Goal: Task Accomplishment & Management: Complete application form

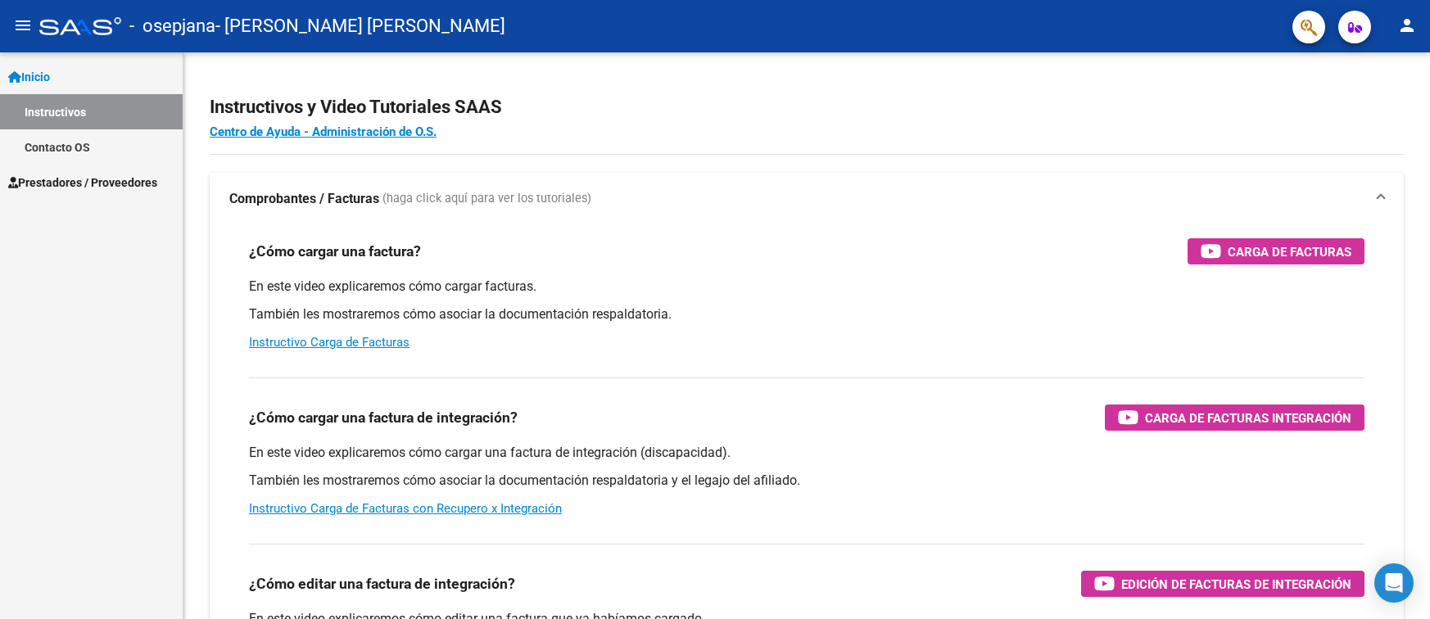
click at [101, 181] on span "Prestadores / Proveedores" at bounding box center [82, 183] width 149 height 18
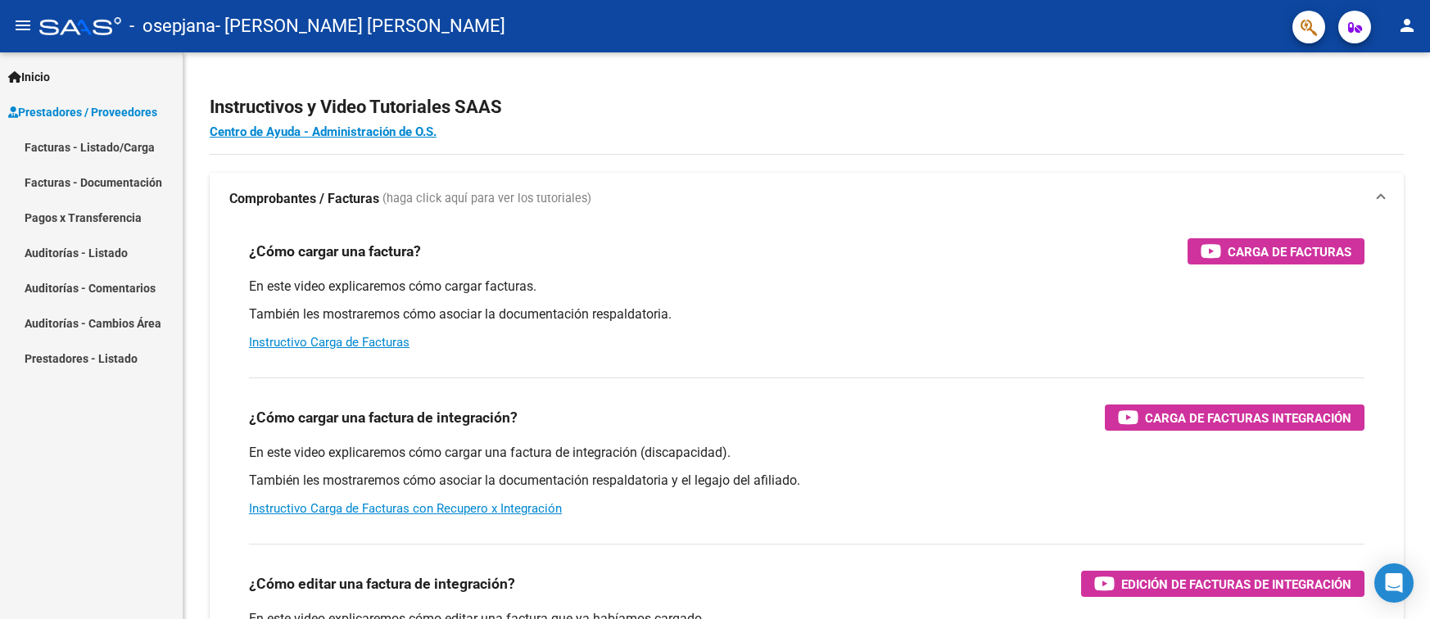
click at [100, 181] on link "Facturas - Documentación" at bounding box center [91, 182] width 183 height 35
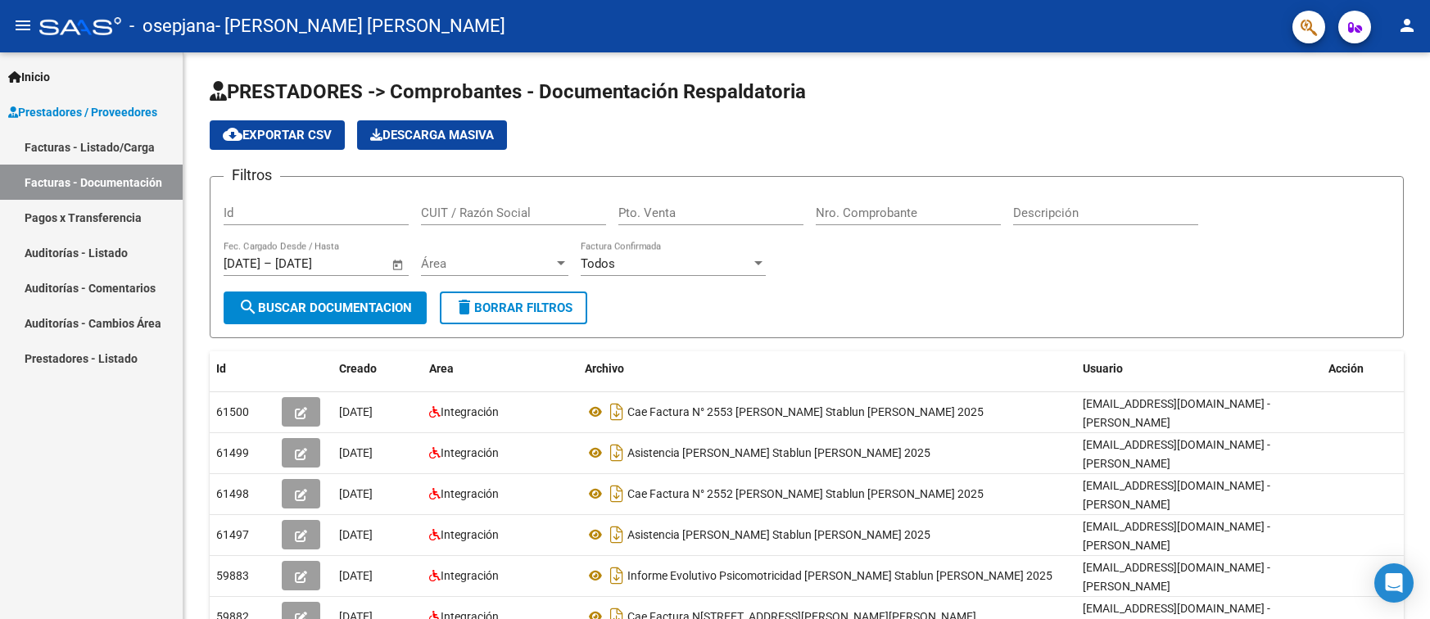
click at [98, 147] on link "Facturas - Listado/Carga" at bounding box center [91, 146] width 183 height 35
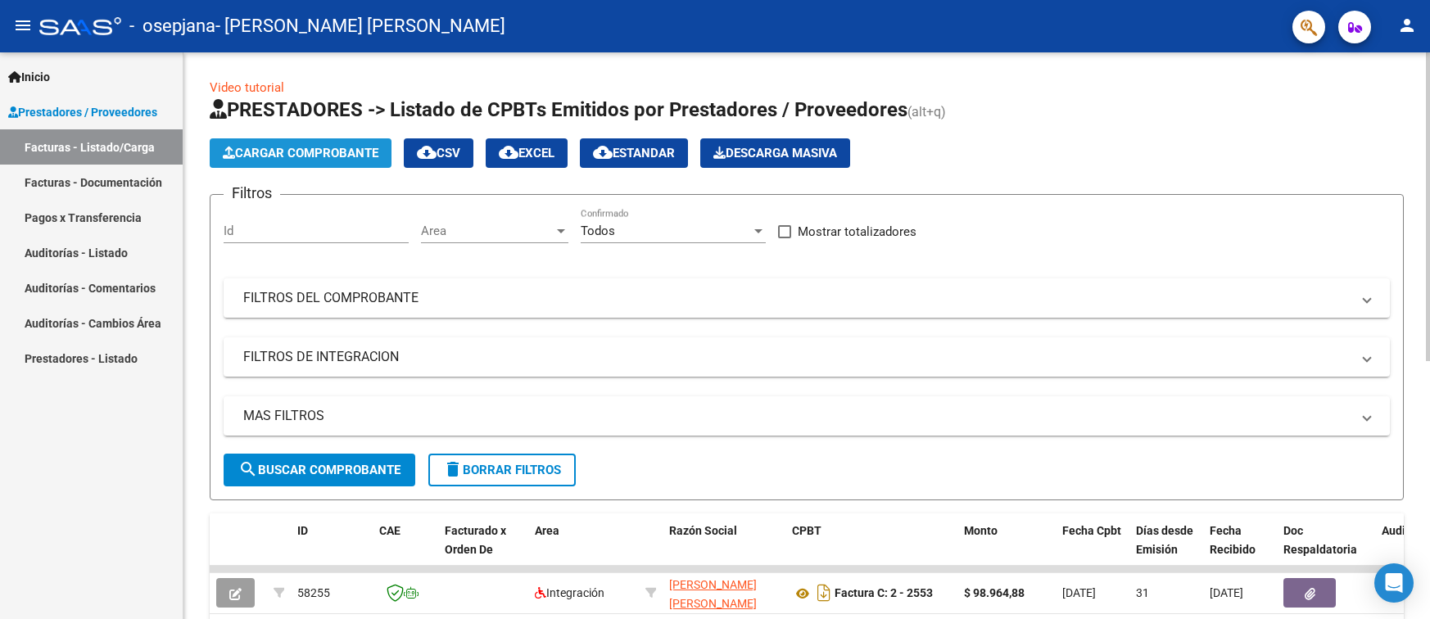
click at [319, 150] on span "Cargar Comprobante" at bounding box center [301, 153] width 156 height 15
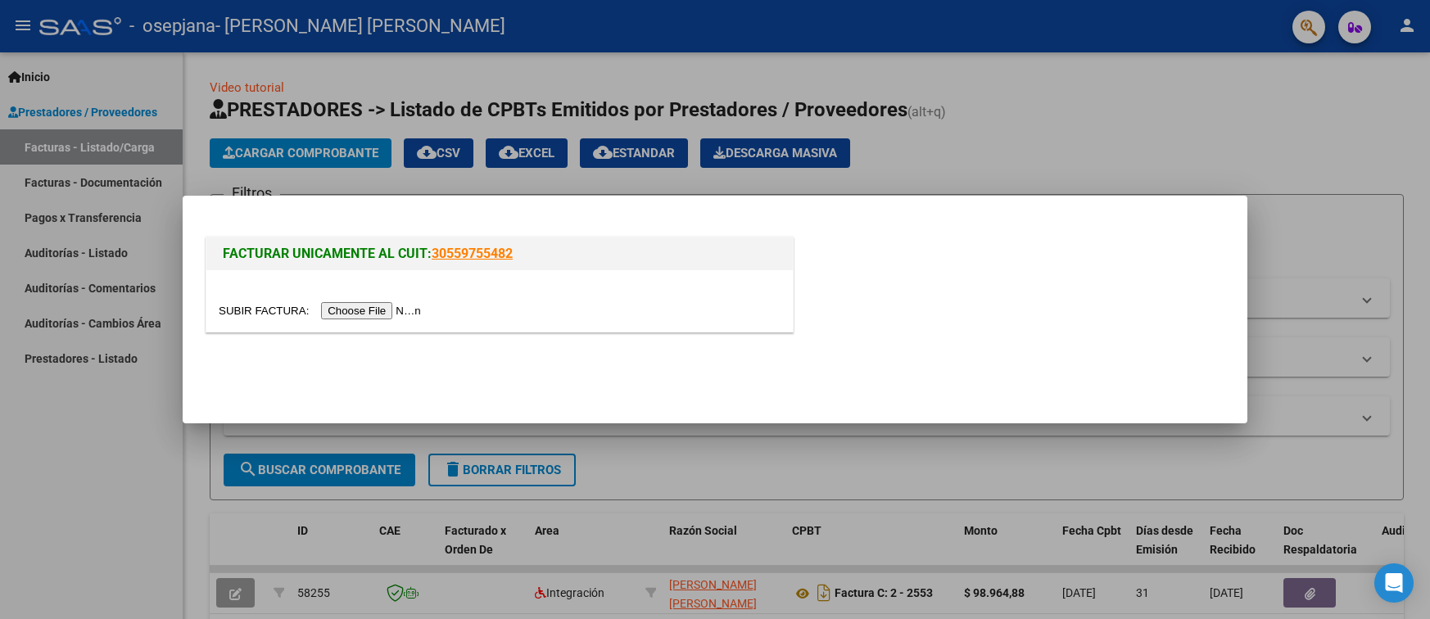
click at [378, 311] on input "file" at bounding box center [322, 310] width 207 height 17
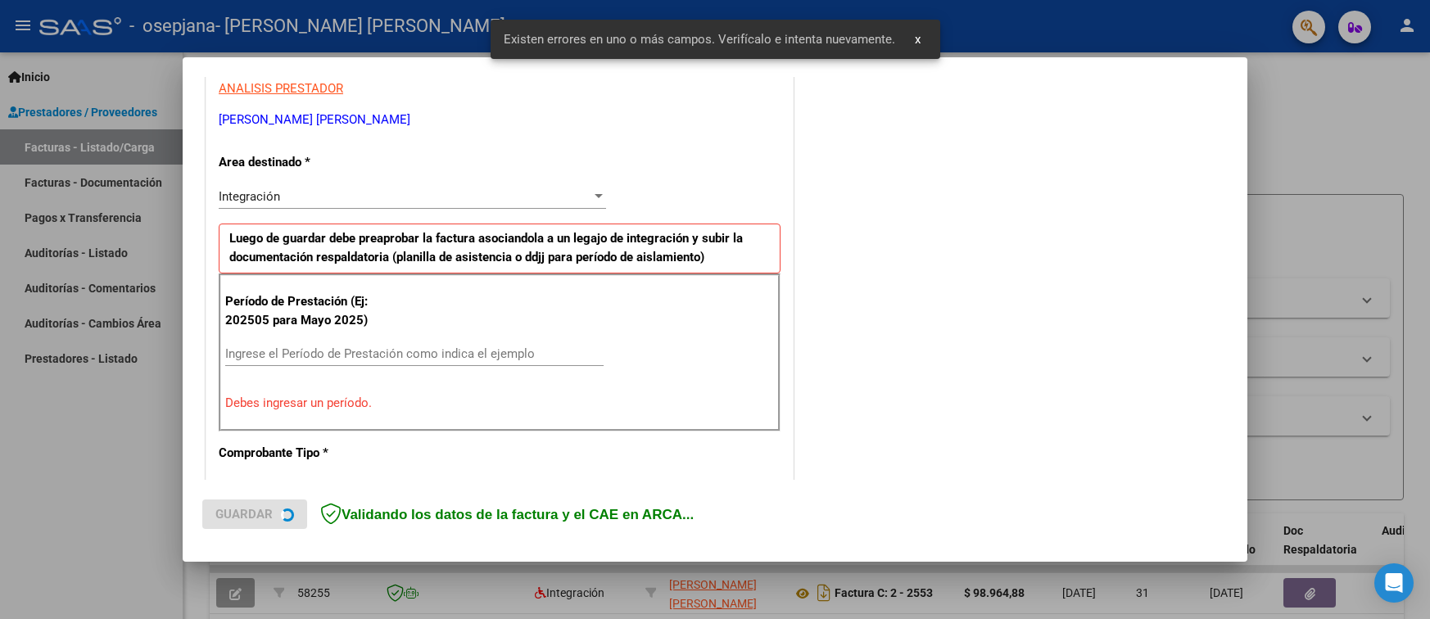
scroll to position [336, 0]
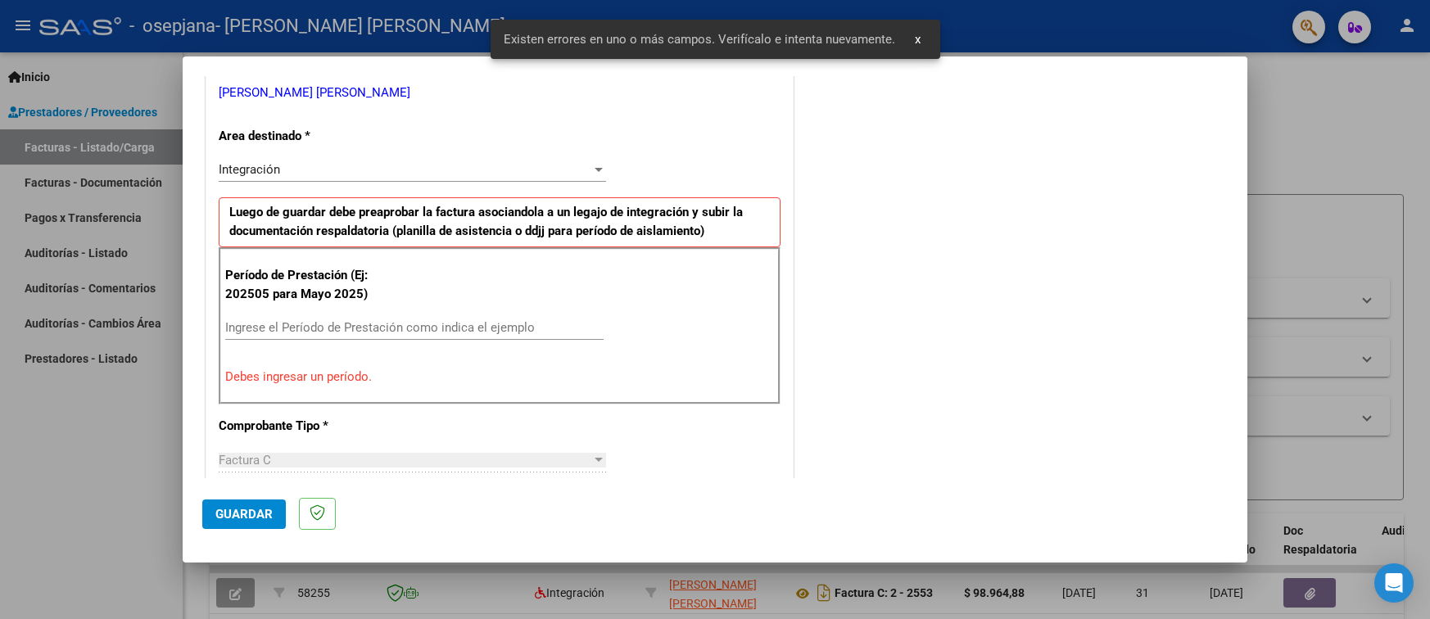
click at [283, 332] on input "Ingrese el Período de Prestación como indica el ejemplo" at bounding box center [414, 327] width 378 height 15
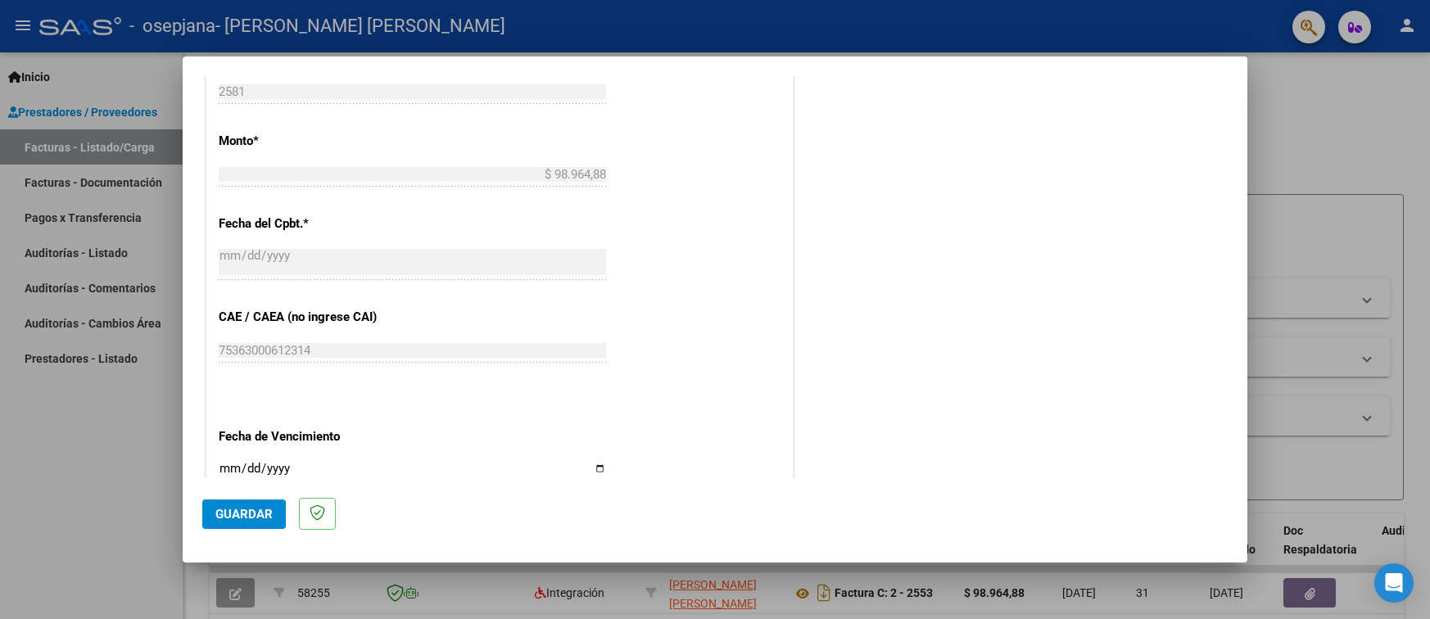
scroll to position [909, 0]
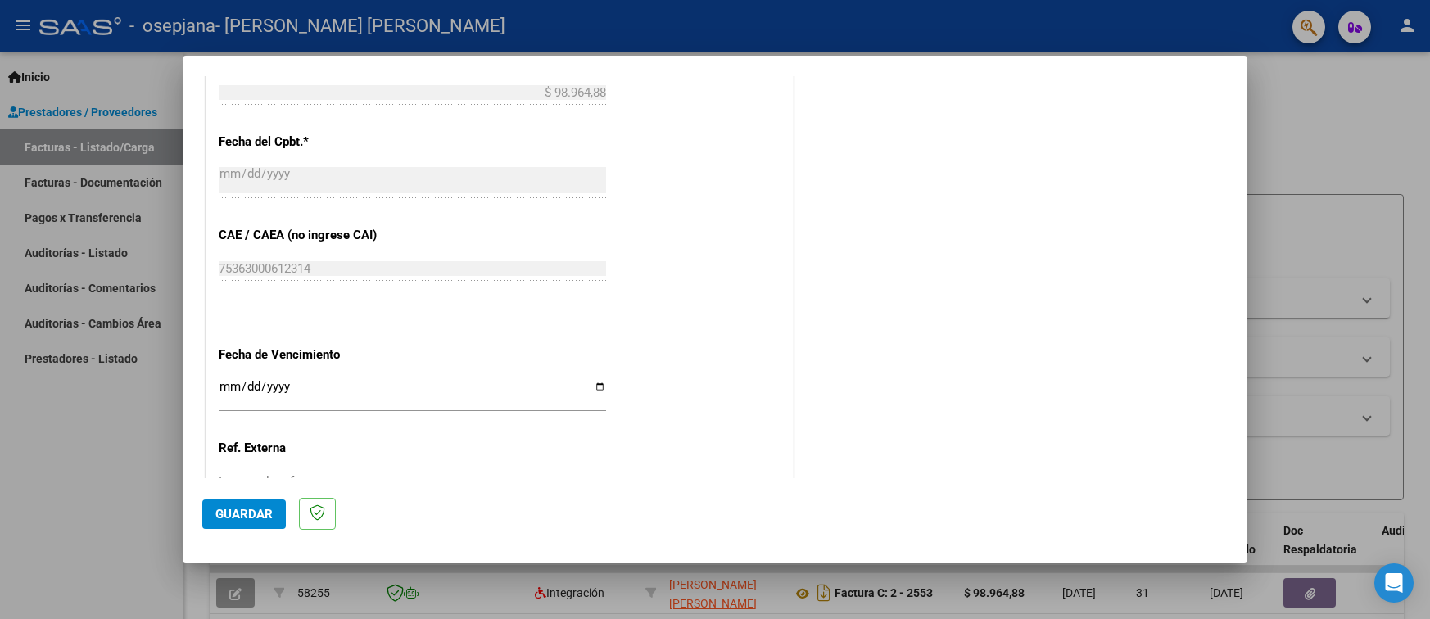
type input "202508"
click at [596, 387] on input "Ingresar la fecha" at bounding box center [412, 393] width 387 height 26
type input "[DATE]"
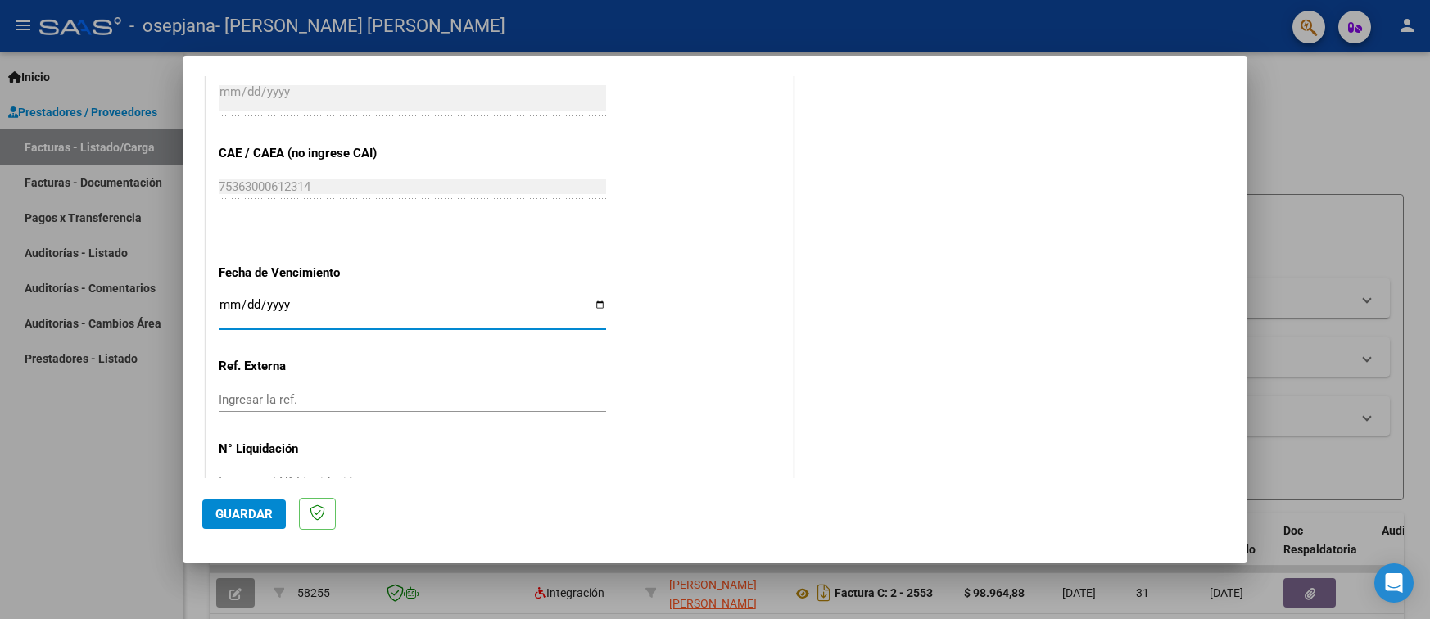
scroll to position [1035, 0]
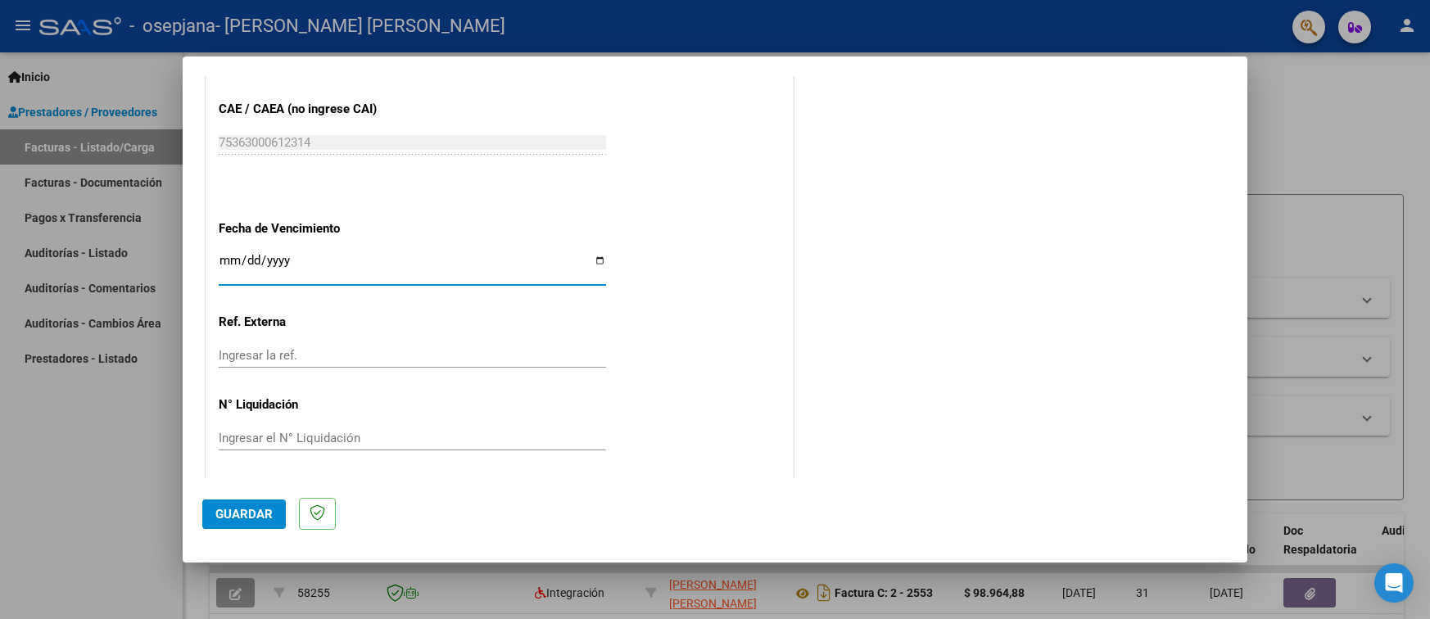
click at [254, 516] on span "Guardar" at bounding box center [243, 514] width 57 height 15
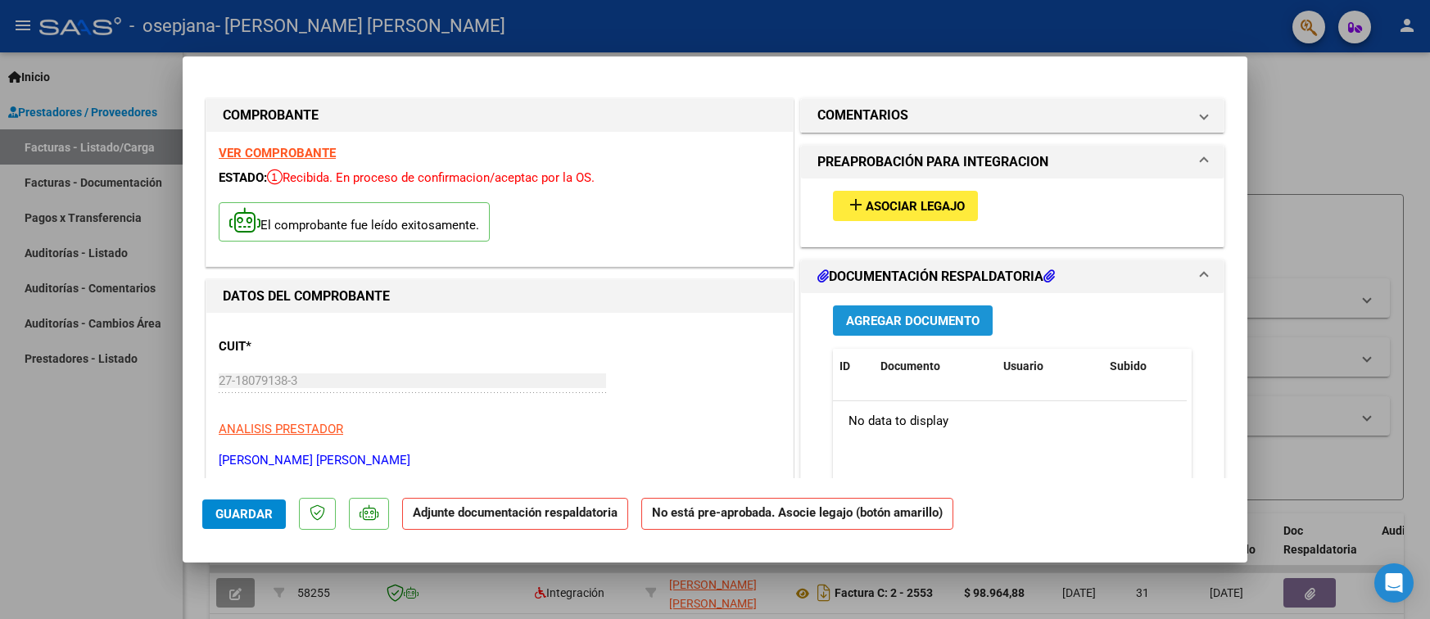
click at [896, 314] on span "Agregar Documento" at bounding box center [913, 321] width 134 height 15
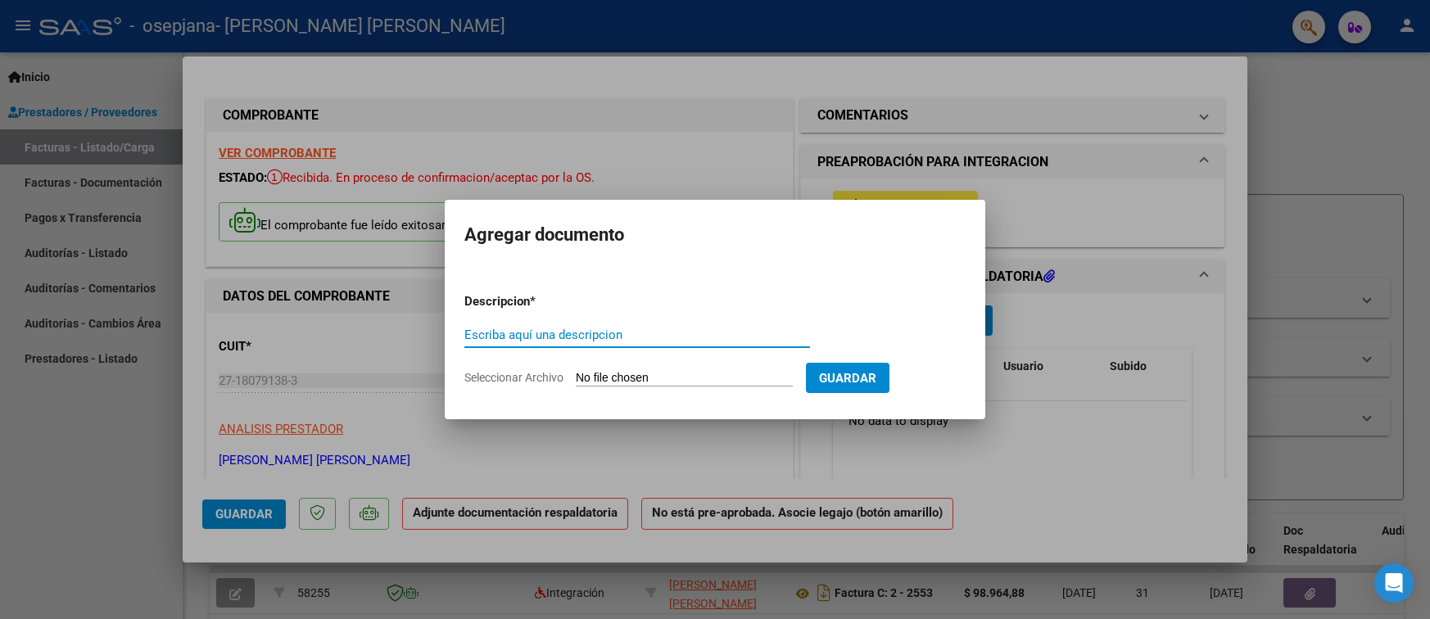
click at [531, 336] on input "Escriba aquí una descripcion" at bounding box center [637, 335] width 346 height 15
click at [608, 375] on input "Seleccionar Archivo" at bounding box center [684, 379] width 217 height 16
type input "C:\fakepath\ASISTENCIA [PERSON_NAME] [PERSON_NAME] 2025.pdf"
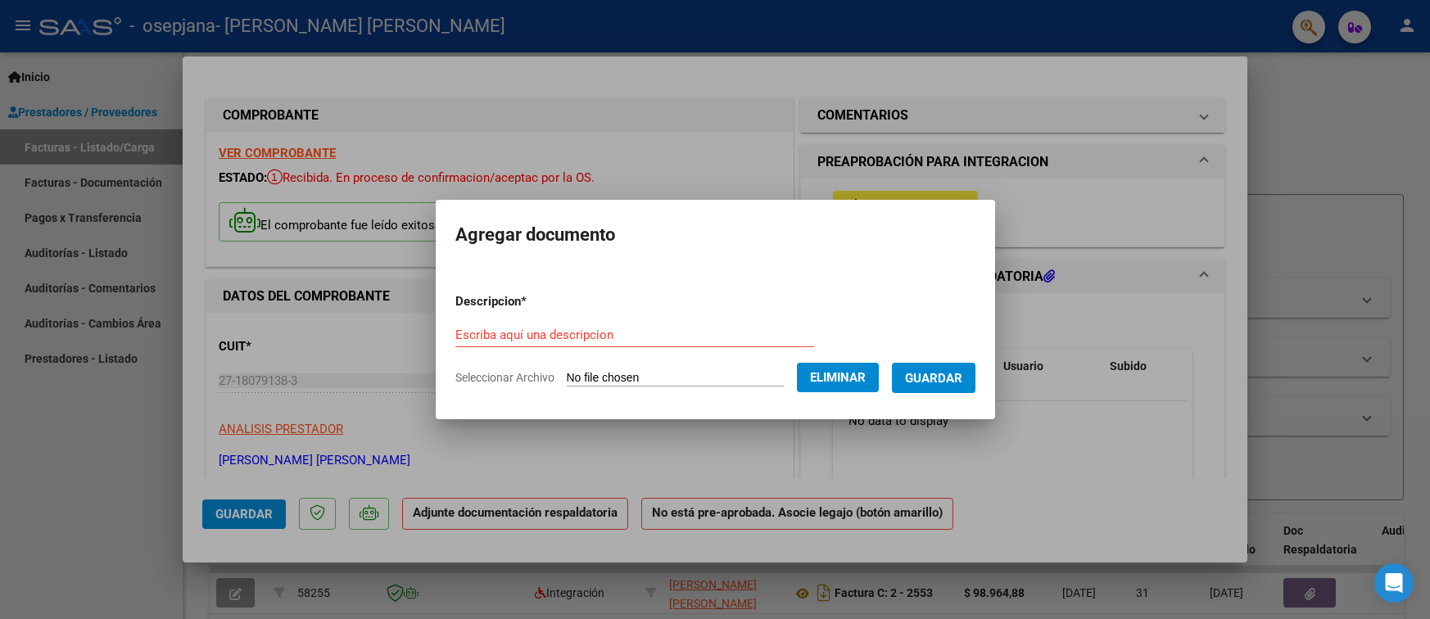
click at [490, 333] on input "Escriba aquí una descripcion" at bounding box center [634, 335] width 359 height 15
type input "a"
type input "ASISTENCIA [PERSON_NAME] STABLUN [PERSON_NAME] 2025"
click at [962, 371] on span "Guardar" at bounding box center [933, 378] width 57 height 15
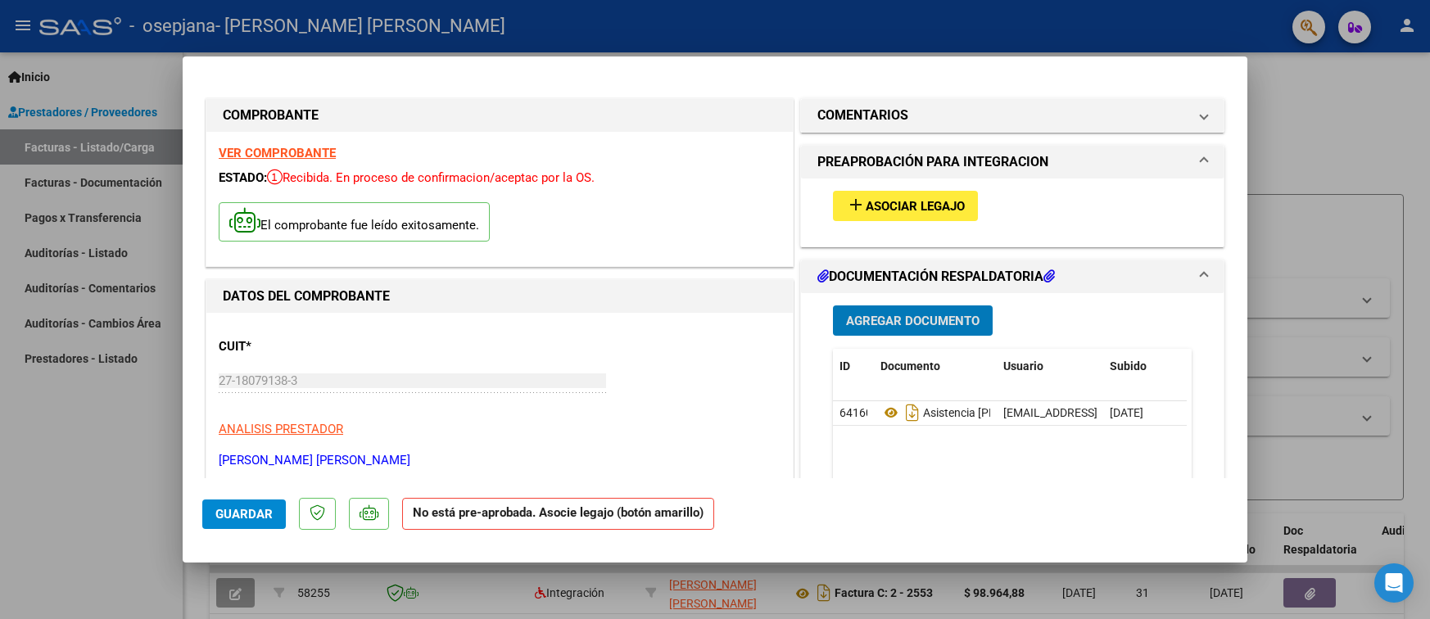
click at [850, 314] on span "Agregar Documento" at bounding box center [913, 321] width 134 height 15
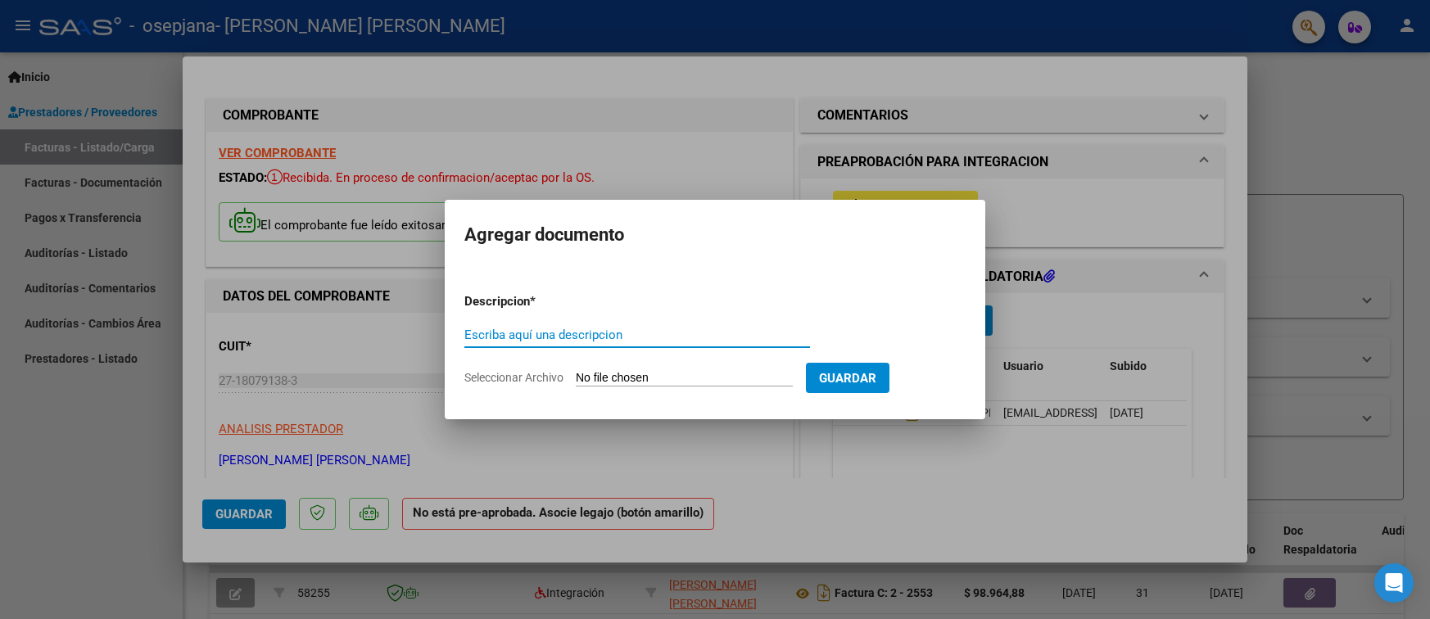
click at [599, 372] on input "Seleccionar Archivo" at bounding box center [684, 379] width 217 height 16
type input "C:\fakepath\[PERSON_NAME] STABLUN [PERSON_NAME] 2025.pdf"
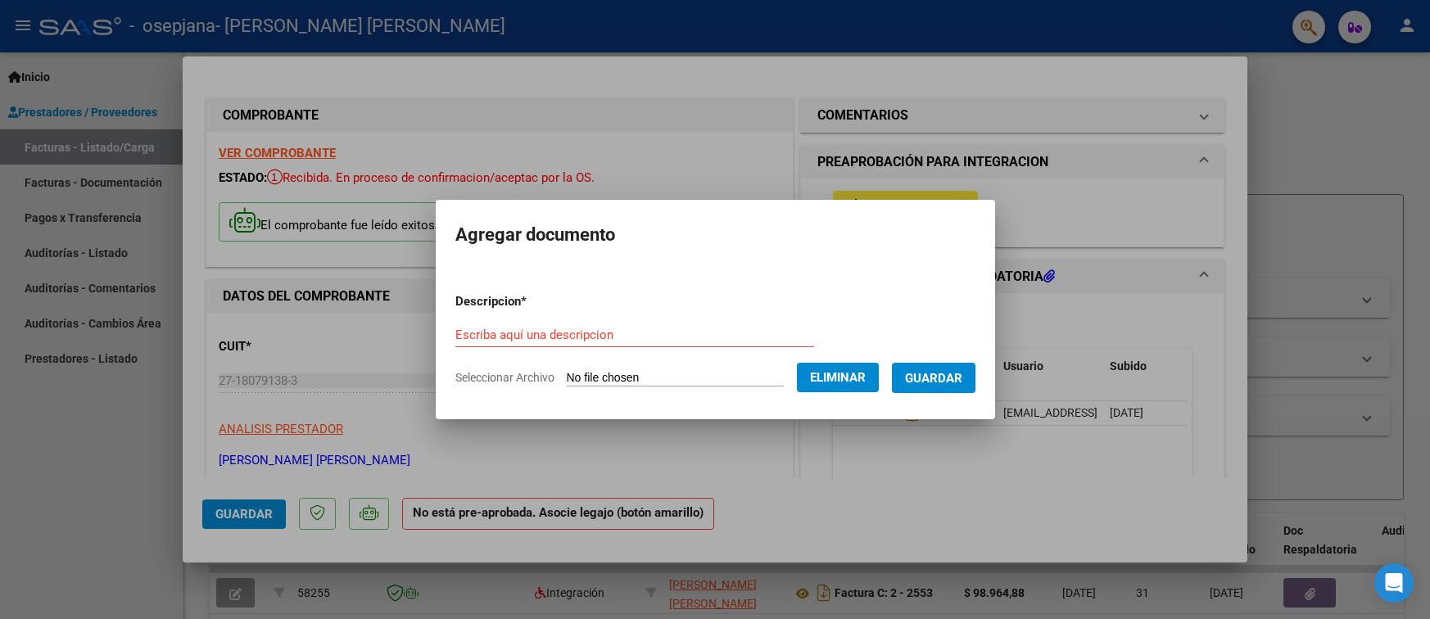
click at [477, 333] on input "Escriba aquí una descripcion" at bounding box center [634, 335] width 359 height 15
type input "[PERSON_NAME] STABLUN [PERSON_NAME] 2025"
click at [935, 380] on span "Guardar" at bounding box center [933, 378] width 57 height 15
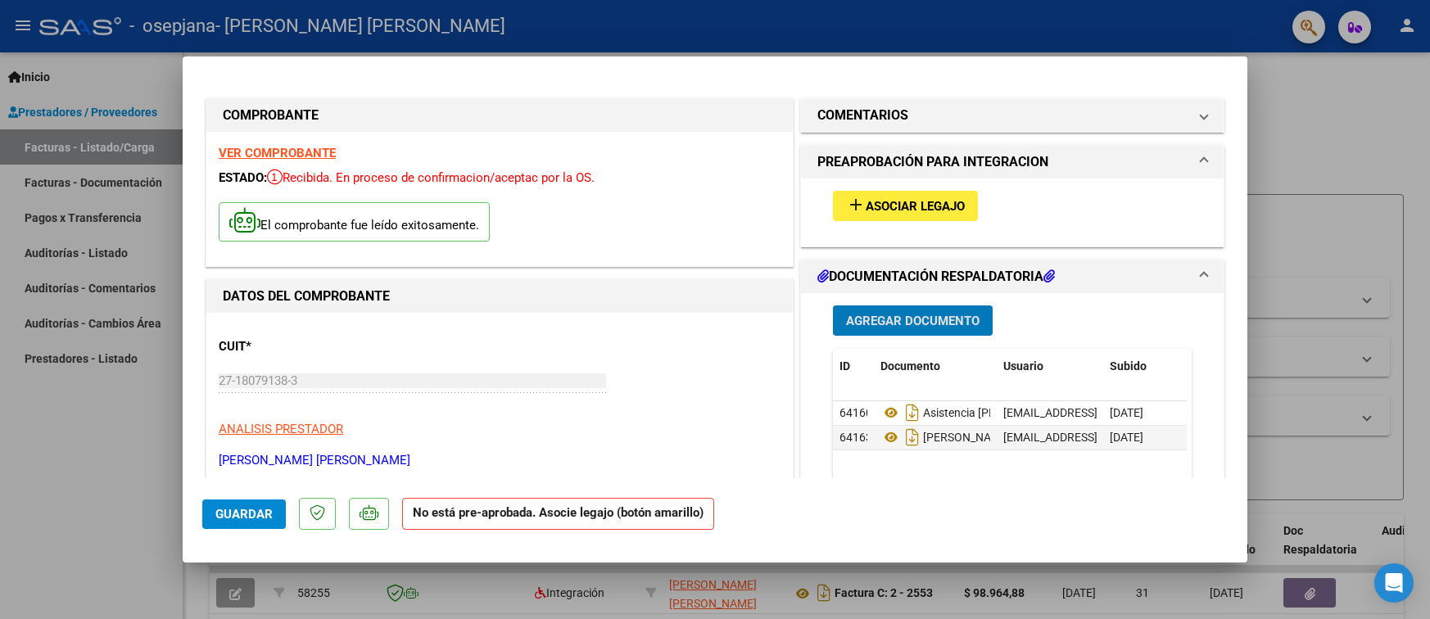
click at [254, 517] on span "Guardar" at bounding box center [243, 514] width 57 height 15
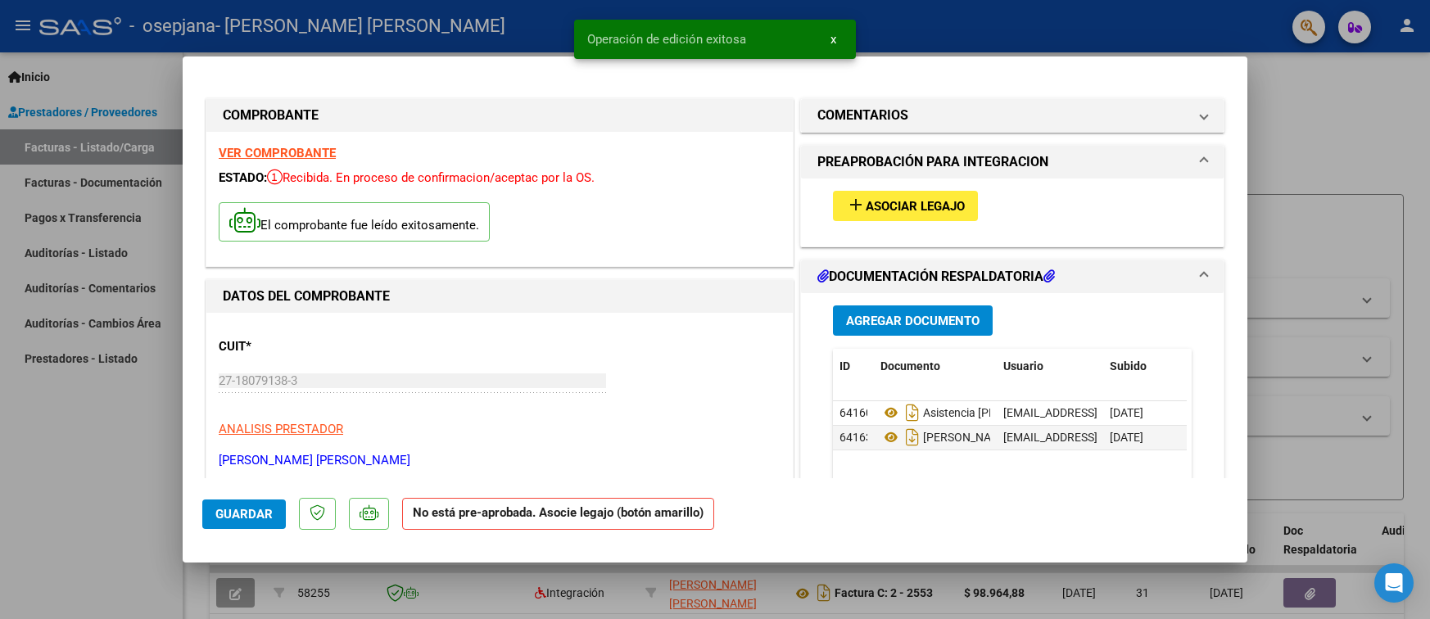
click at [1297, 284] on div at bounding box center [715, 309] width 1430 height 619
type input "$ 0,00"
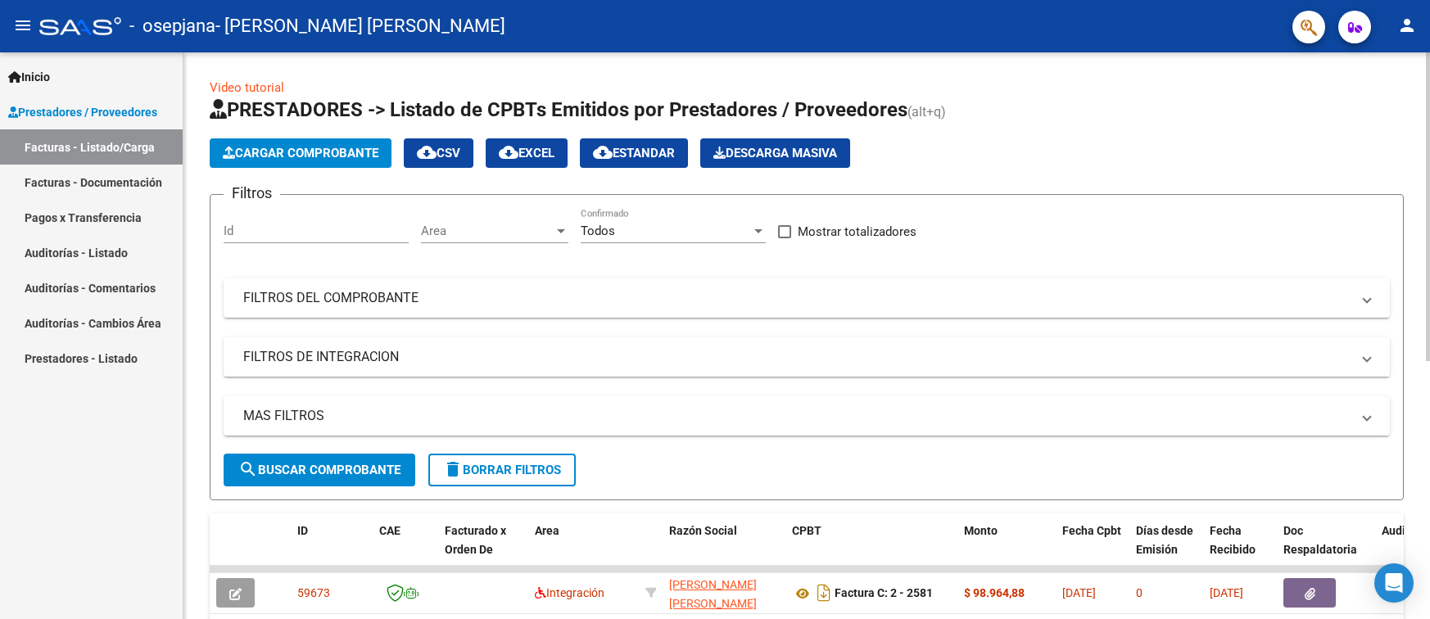
click at [351, 469] on span "search Buscar Comprobante" at bounding box center [319, 470] width 162 height 15
click at [318, 156] on span "Cargar Comprobante" at bounding box center [301, 153] width 156 height 15
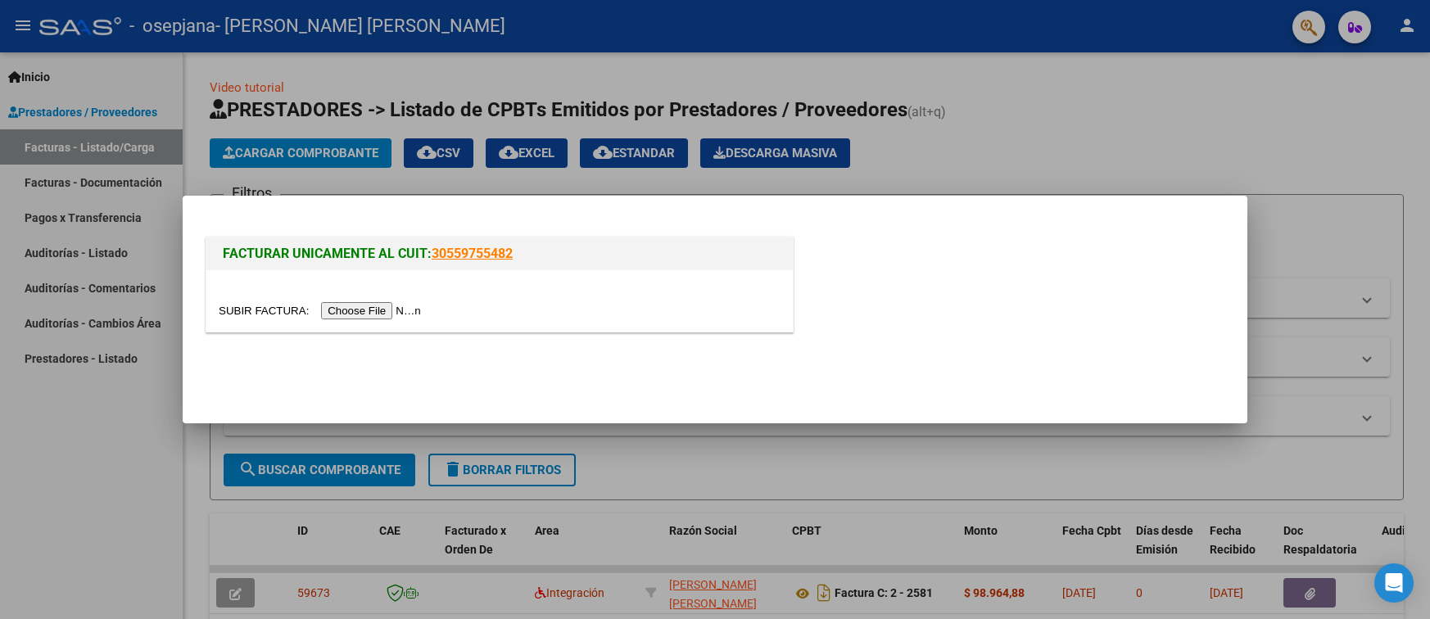
click at [341, 305] on input "file" at bounding box center [322, 310] width 207 height 17
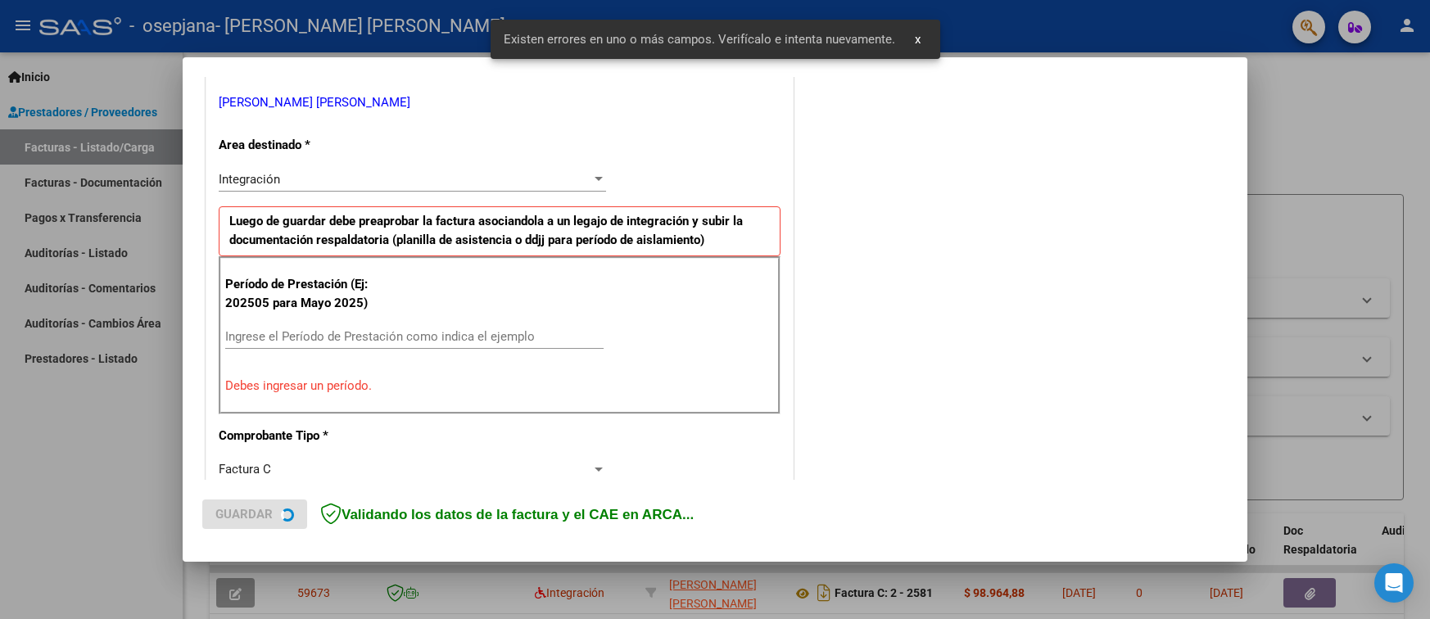
scroll to position [336, 0]
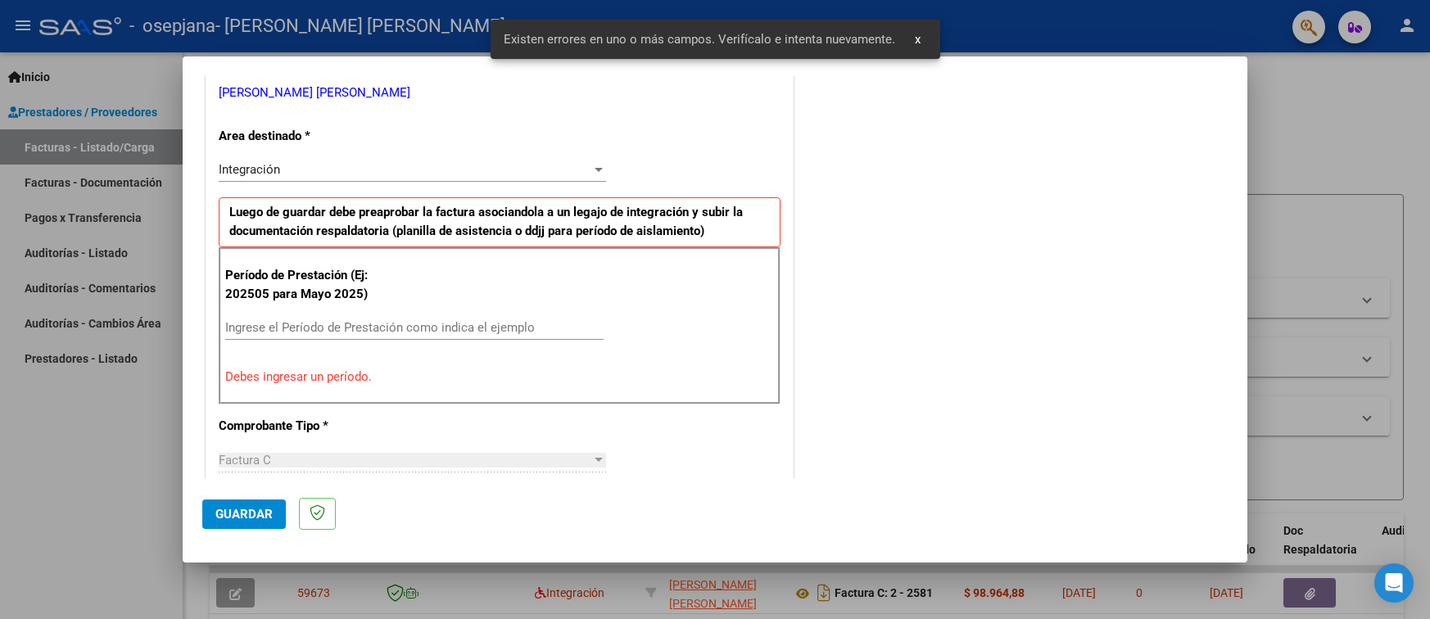
click at [273, 320] on input "Ingrese el Período de Prestación como indica el ejemplo" at bounding box center [414, 327] width 378 height 15
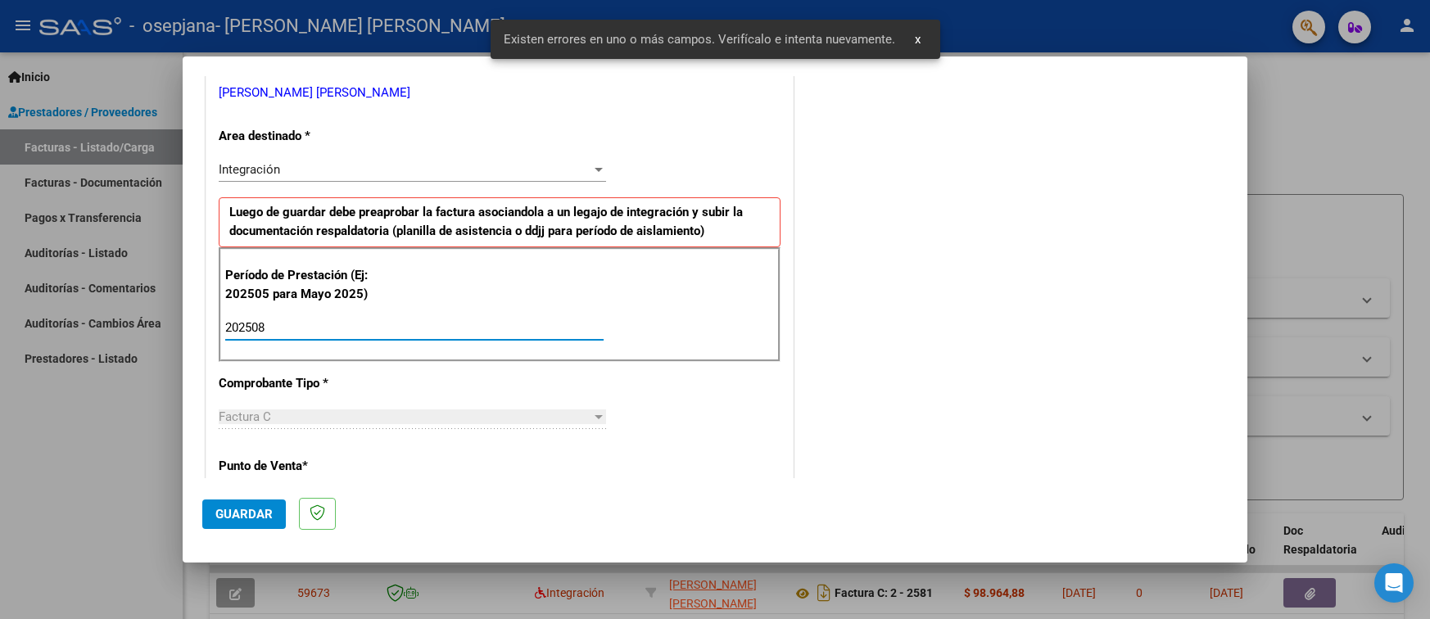
type input "202508"
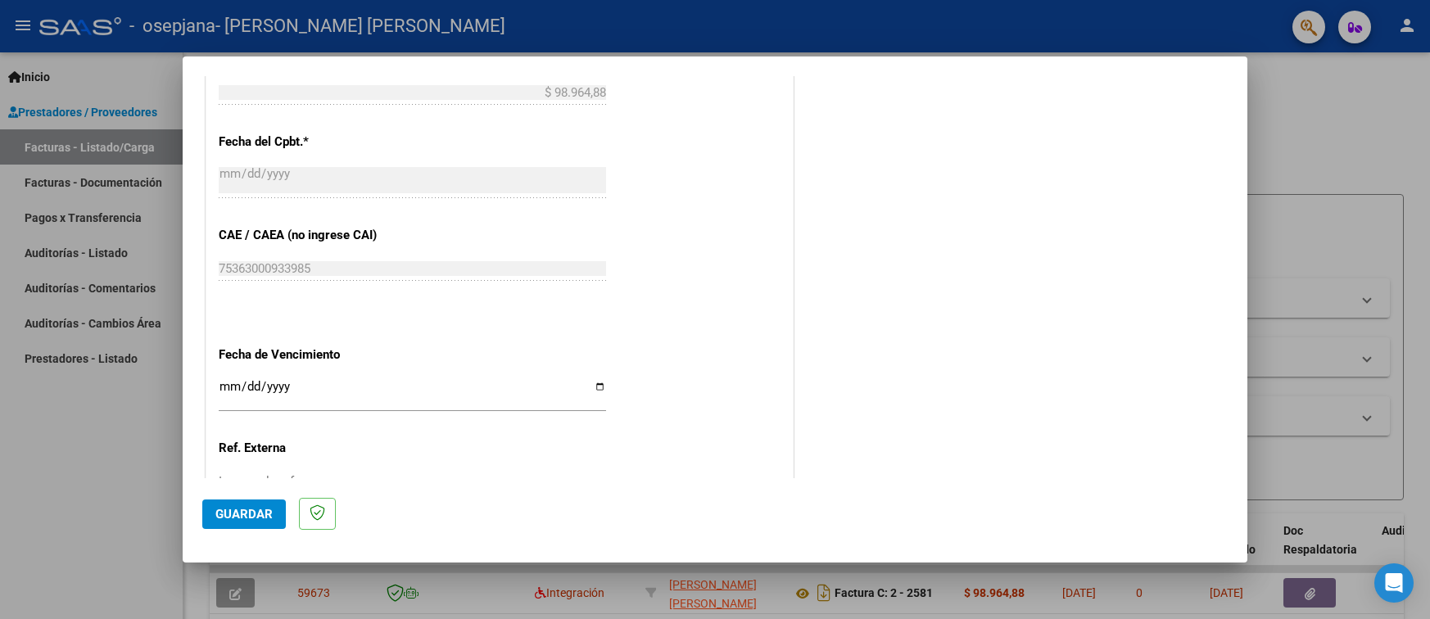
scroll to position [1035, 0]
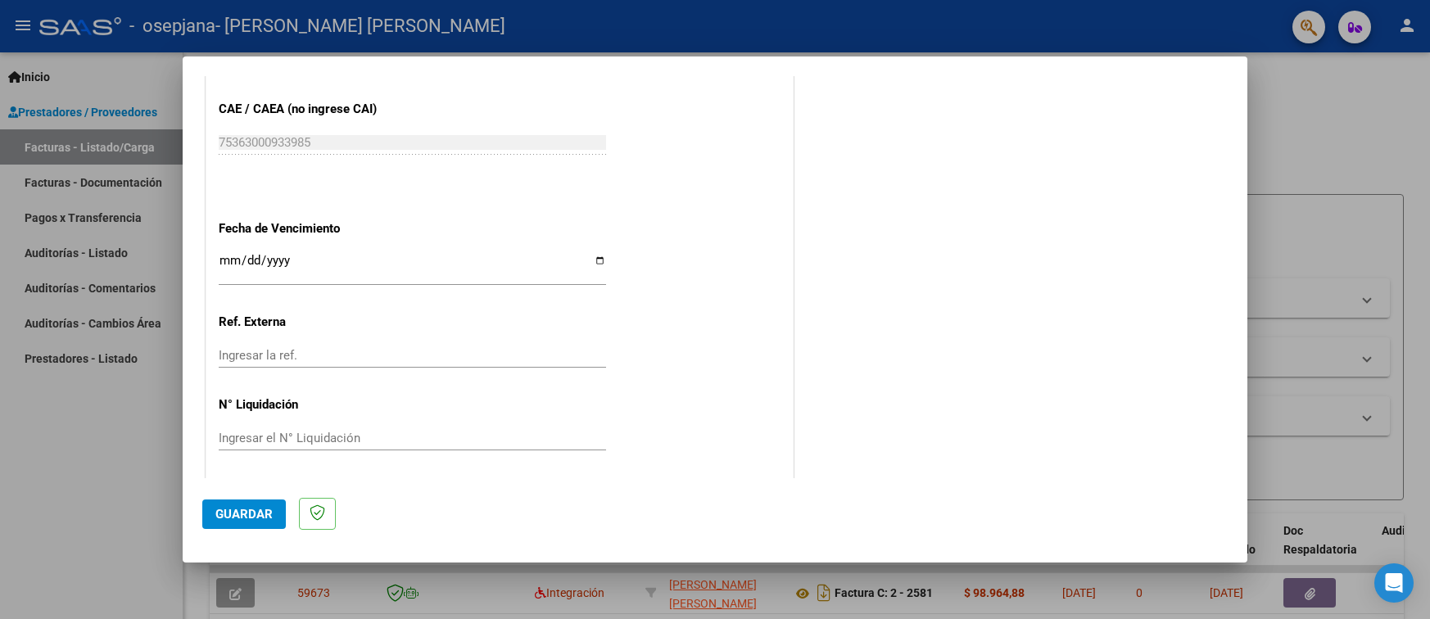
click at [591, 260] on input "Ingresar la fecha" at bounding box center [412, 267] width 387 height 26
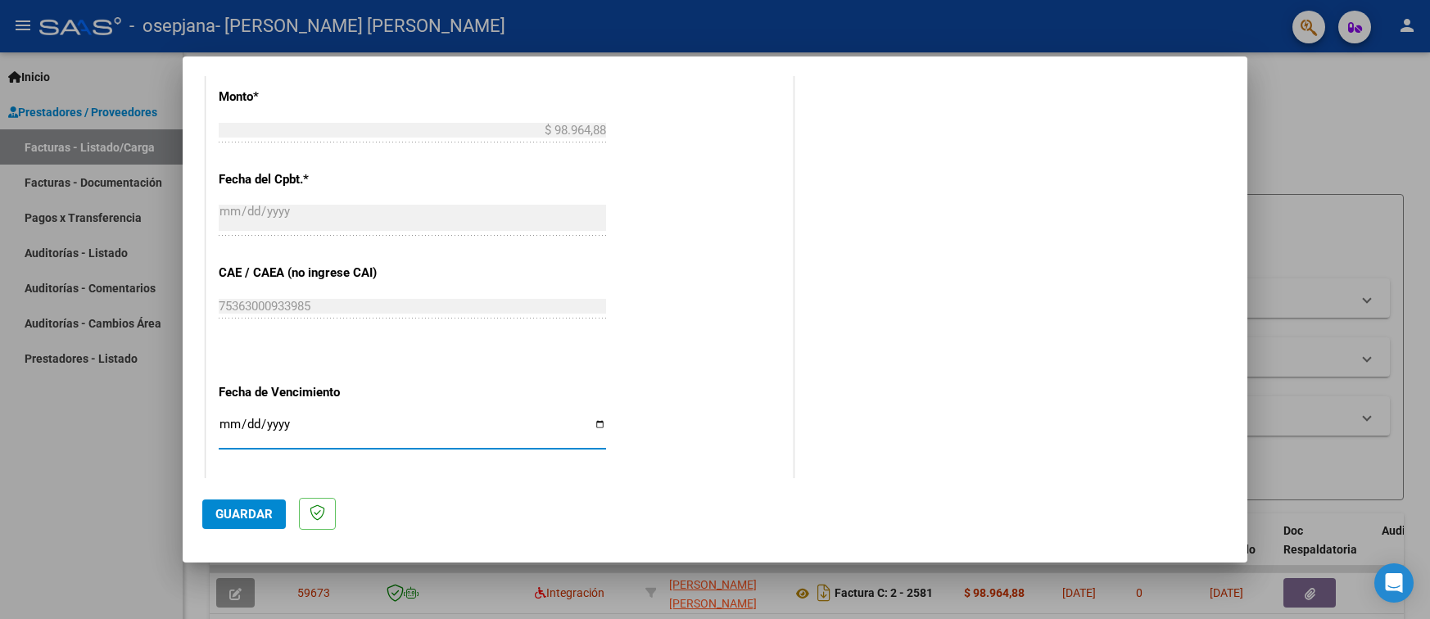
scroll to position [953, 0]
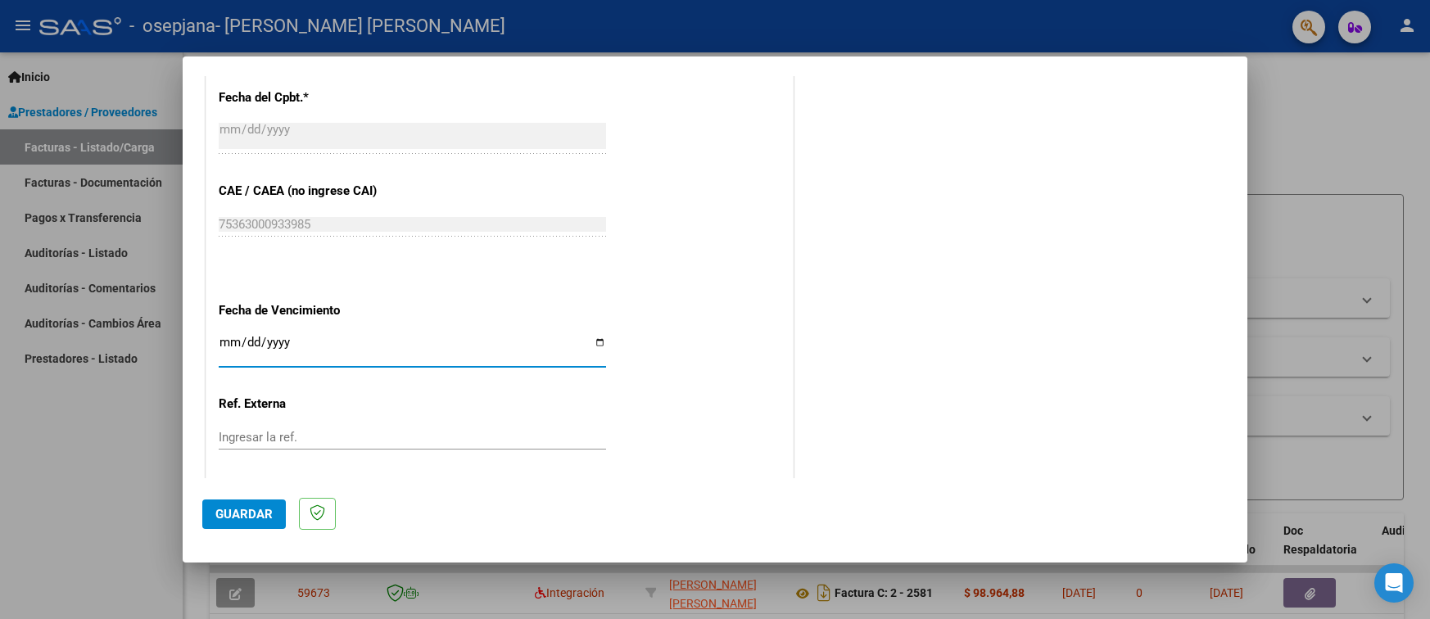
click at [598, 342] on input "[DATE]" at bounding box center [412, 349] width 387 height 26
type input "[DATE]"
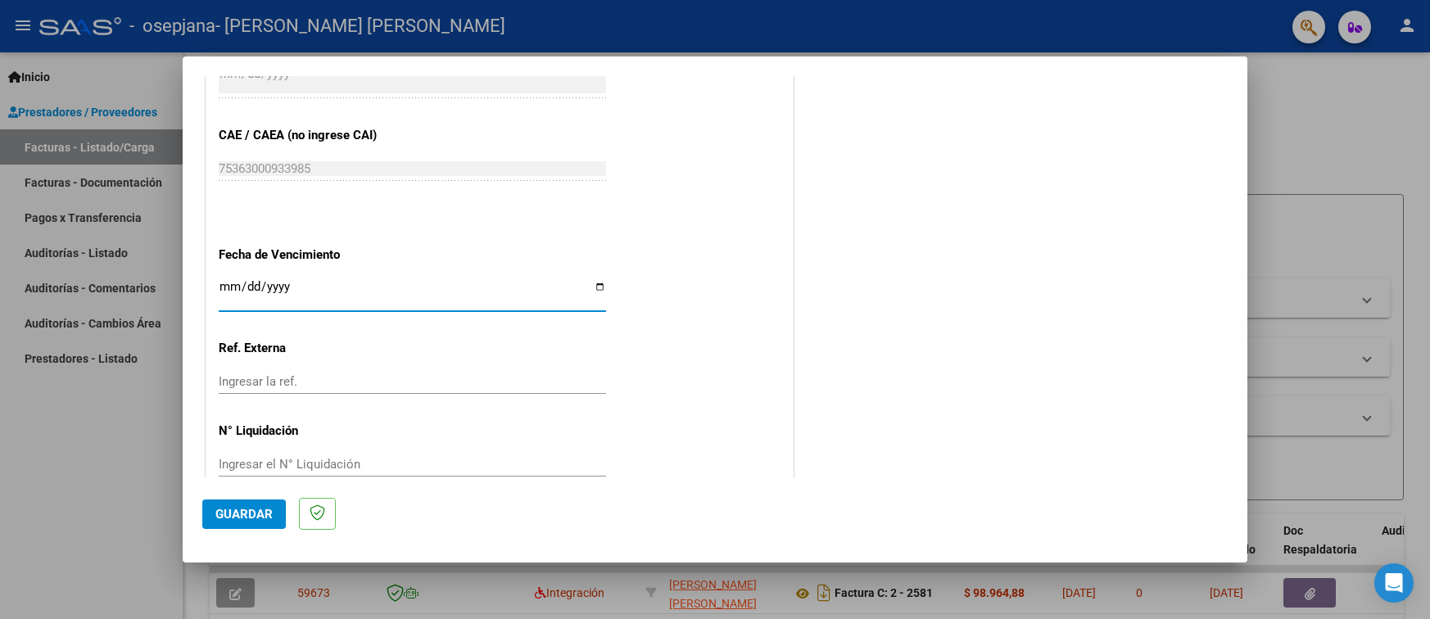
scroll to position [1035, 0]
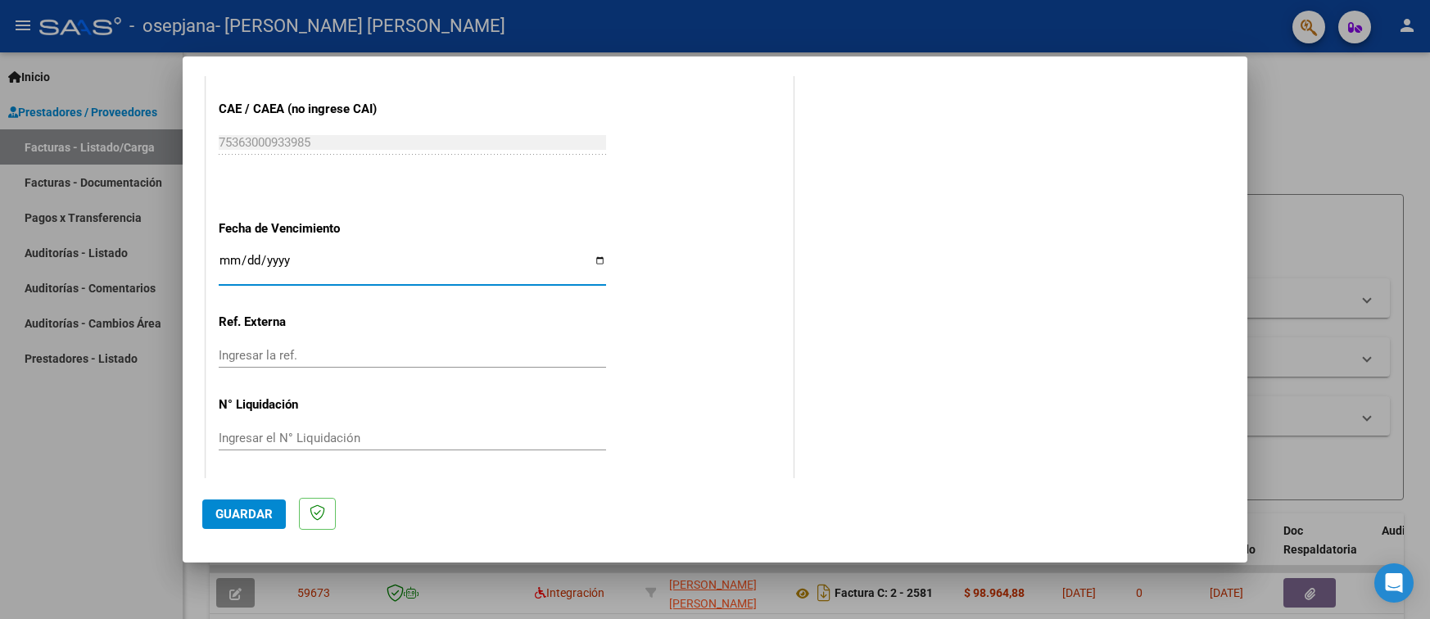
click at [249, 519] on span "Guardar" at bounding box center [243, 514] width 57 height 15
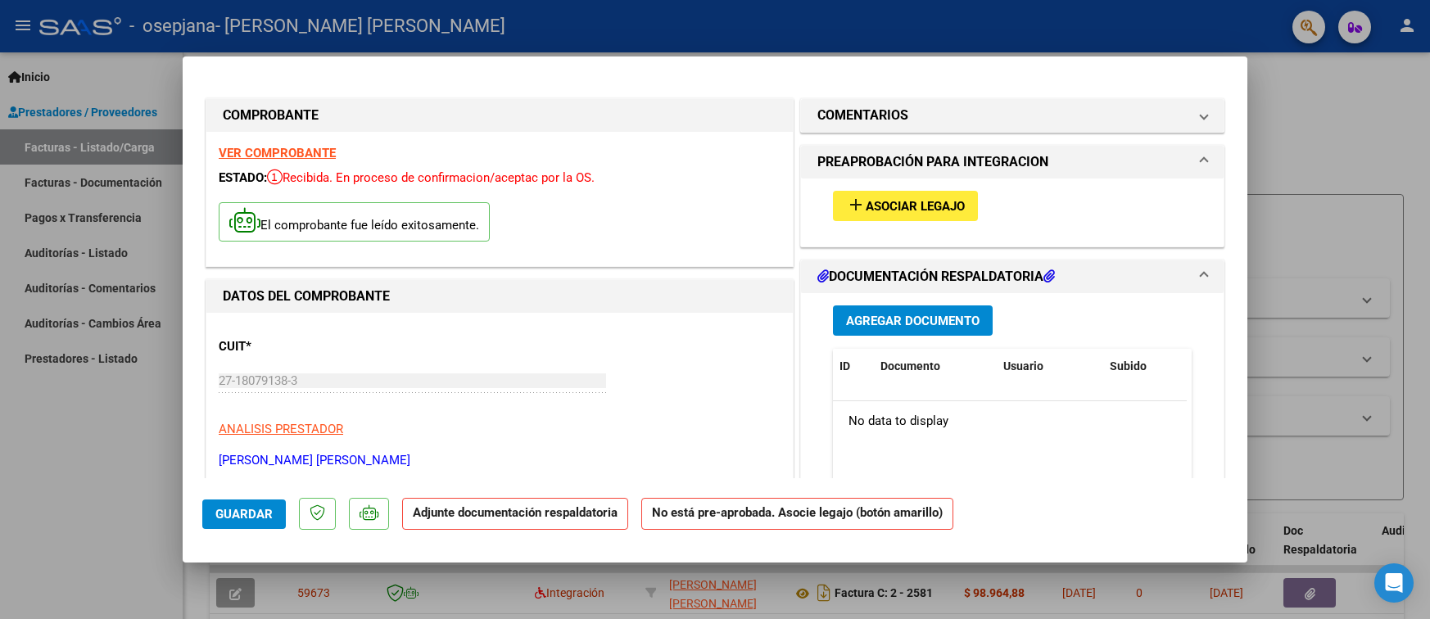
click at [810, 314] on div "Agregar Documento ID Documento Usuario Subido Acción No data to display 0 total…" at bounding box center [1012, 463] width 423 height 340
click at [859, 314] on span "Agregar Documento" at bounding box center [913, 321] width 134 height 15
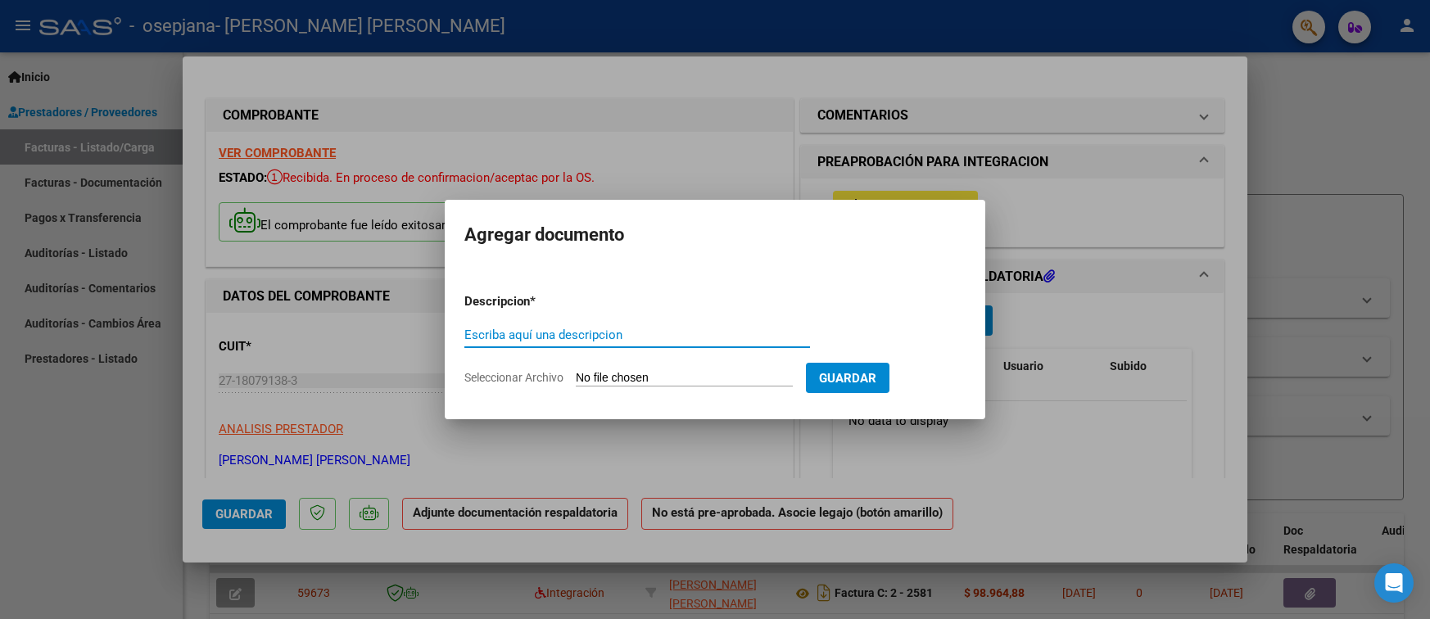
click at [626, 374] on input "Seleccionar Archivo" at bounding box center [684, 379] width 217 height 16
type input "C:\fakepath\ASISTENCIA [PERSON_NAME] [PERSON_NAME] 2025.pdf"
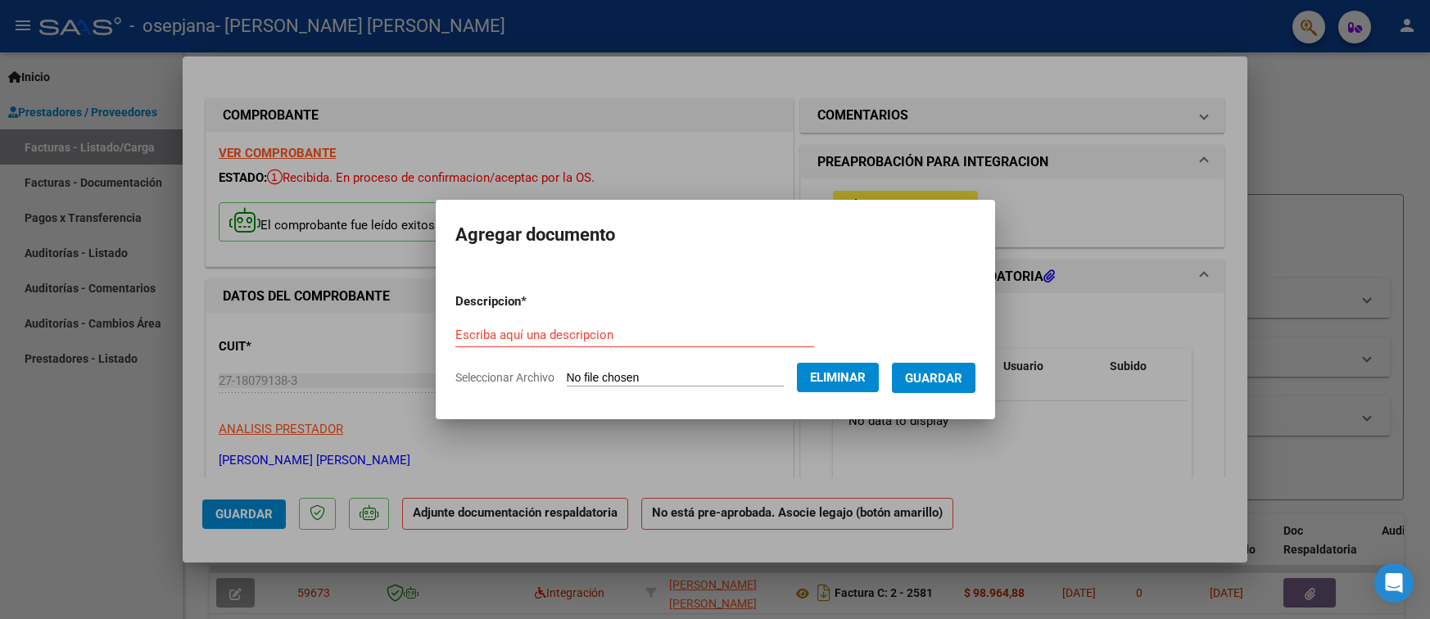
click at [559, 340] on input "Escriba aquí una descripcion" at bounding box center [634, 335] width 359 height 15
type input "ASISTENCIA [PERSON_NAME] STABLUN [PERSON_NAME] 2025"
click at [959, 374] on span "Guardar" at bounding box center [933, 378] width 57 height 15
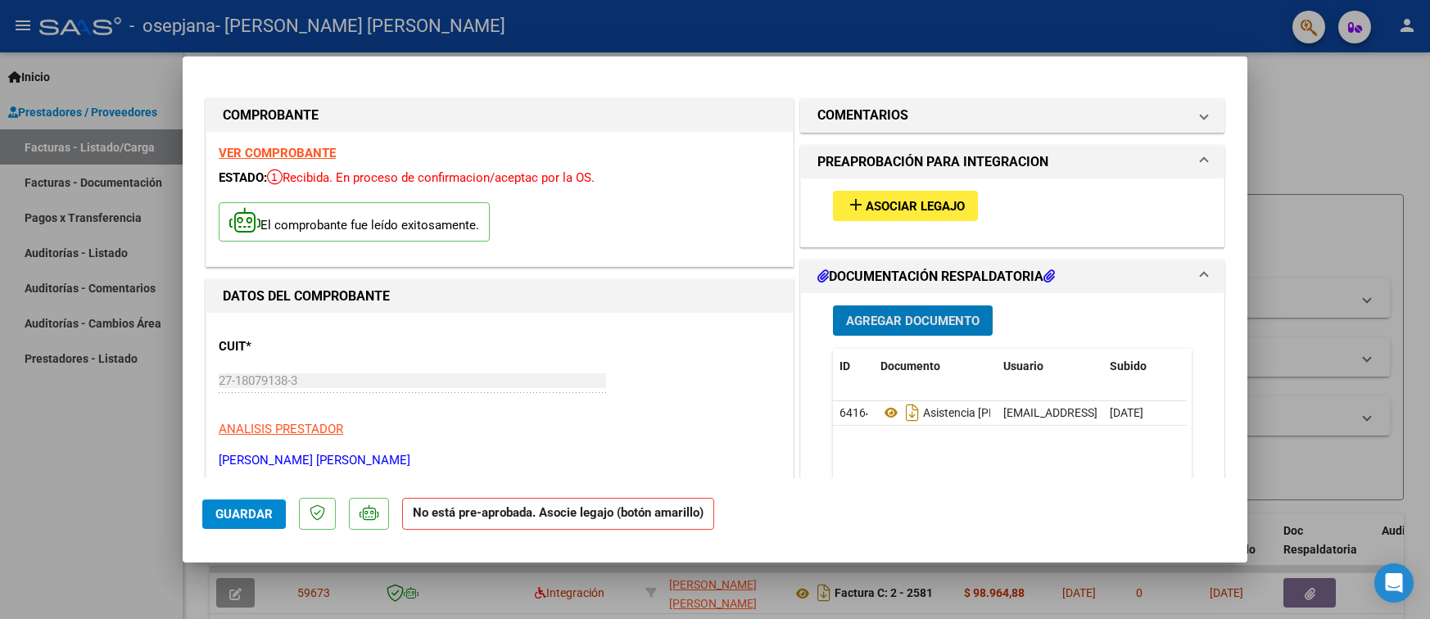
click at [860, 319] on span "Agregar Documento" at bounding box center [913, 321] width 134 height 15
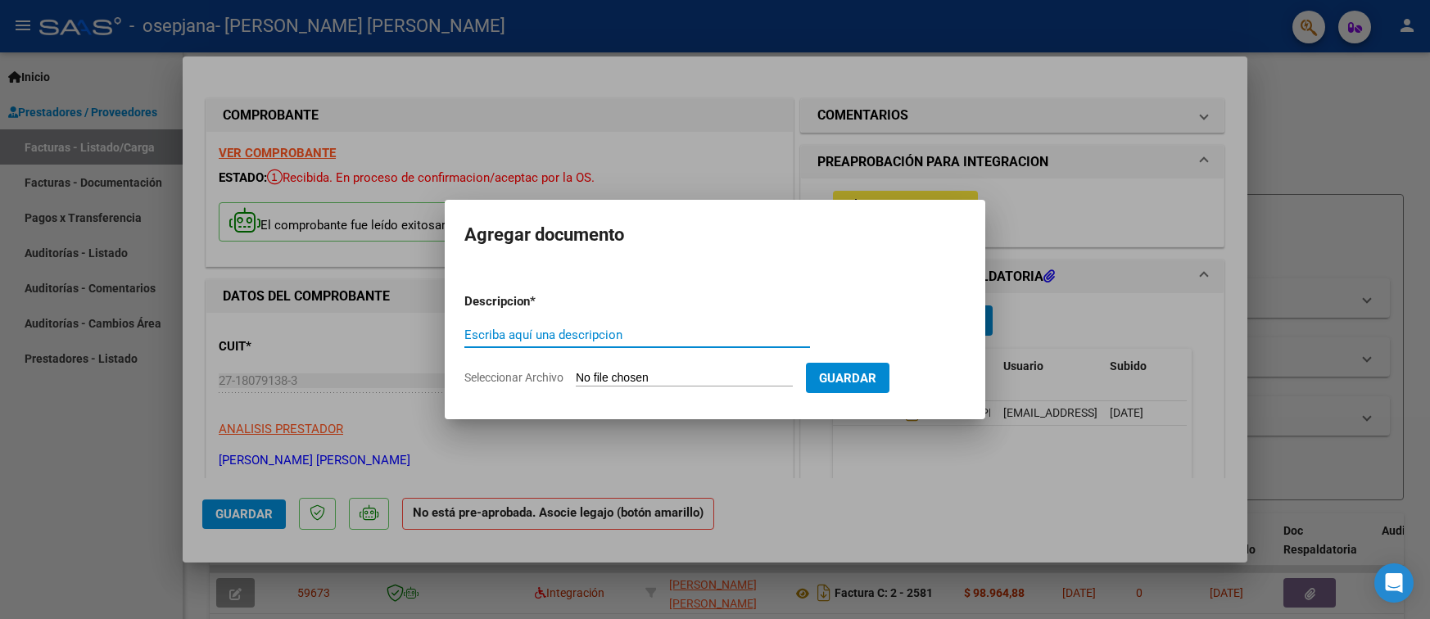
click at [631, 378] on input "Seleccionar Archivo" at bounding box center [684, 379] width 217 height 16
type input "C:\fakepath\[PERSON_NAME] STABLUN [PERSON_NAME] 2025.pdf"
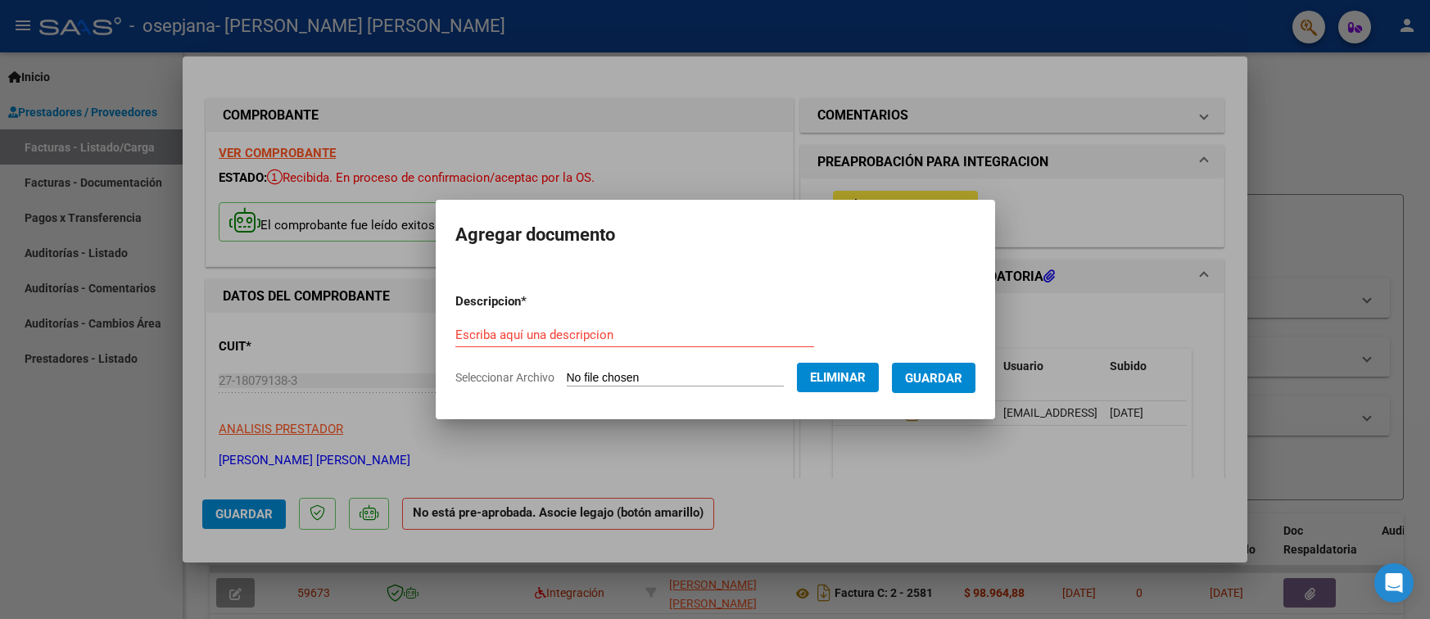
click at [528, 336] on input "Escriba aquí una descripcion" at bounding box center [634, 335] width 359 height 15
type input "[PERSON_NAME] STABLUN [PERSON_NAME] 2025"
click at [955, 375] on span "Guardar" at bounding box center [933, 378] width 57 height 15
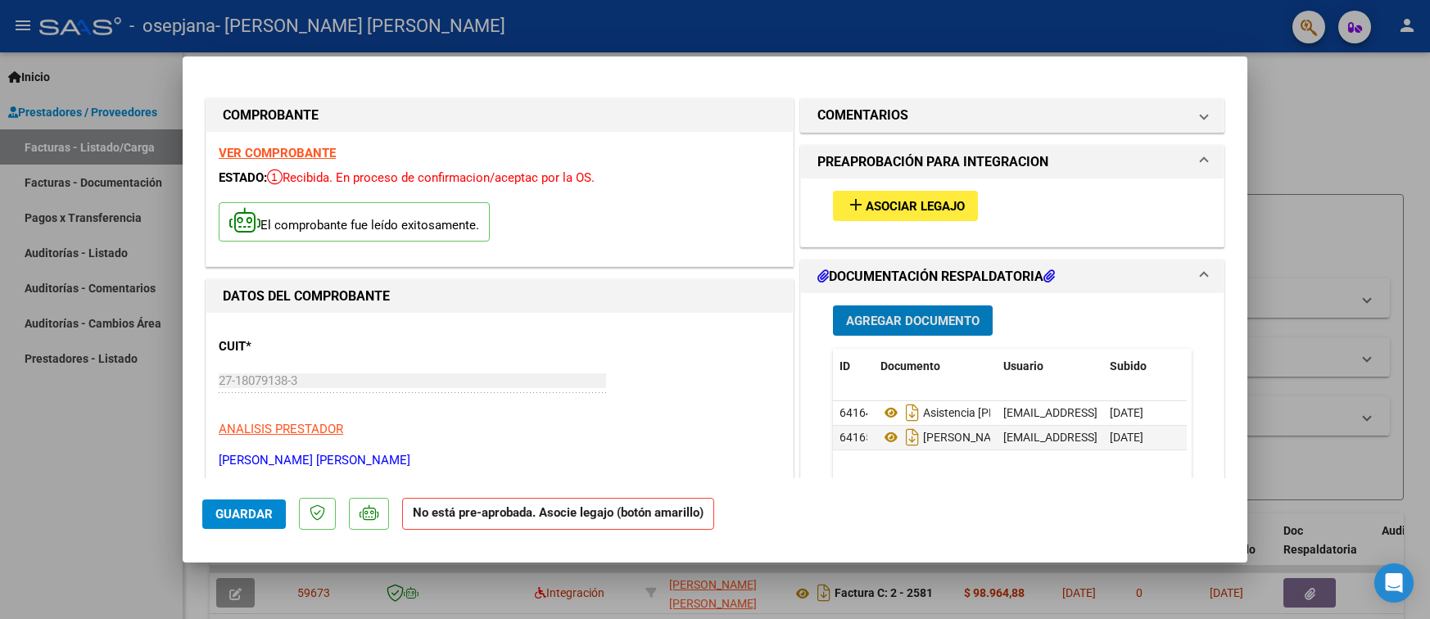
click at [236, 512] on span "Guardar" at bounding box center [243, 514] width 57 height 15
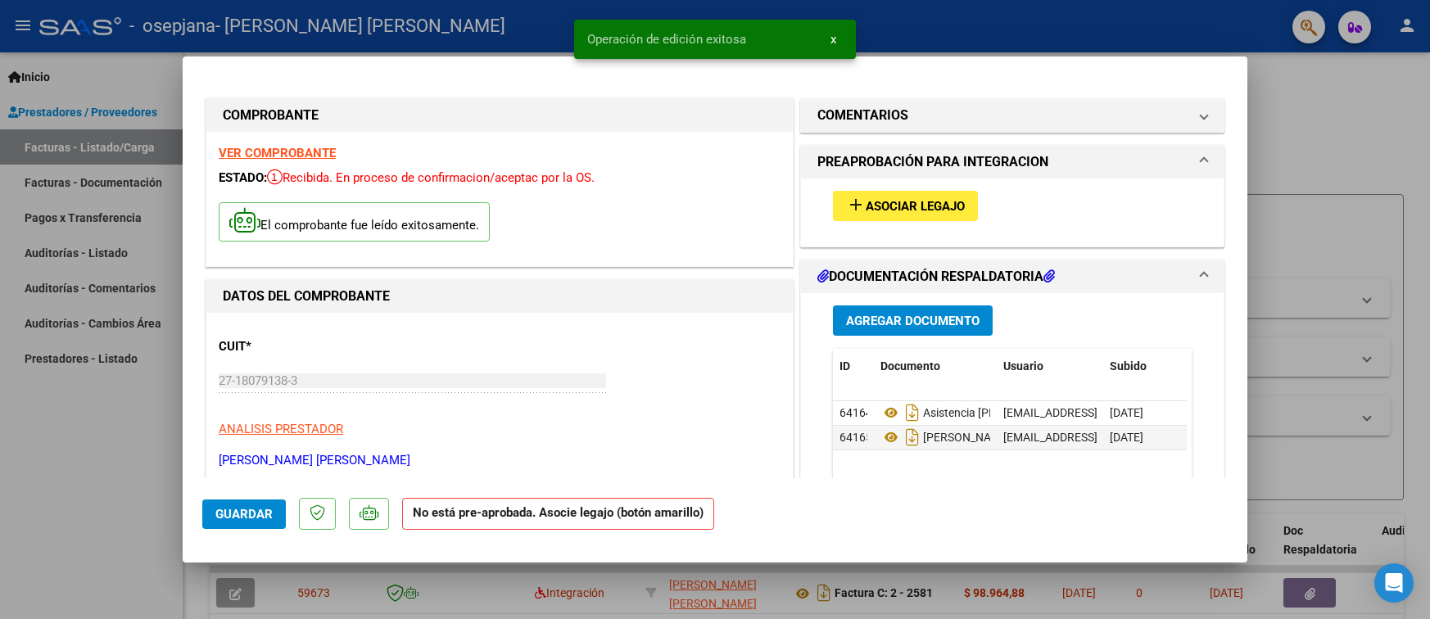
click at [1315, 124] on div at bounding box center [715, 309] width 1430 height 619
type input "$ 0,00"
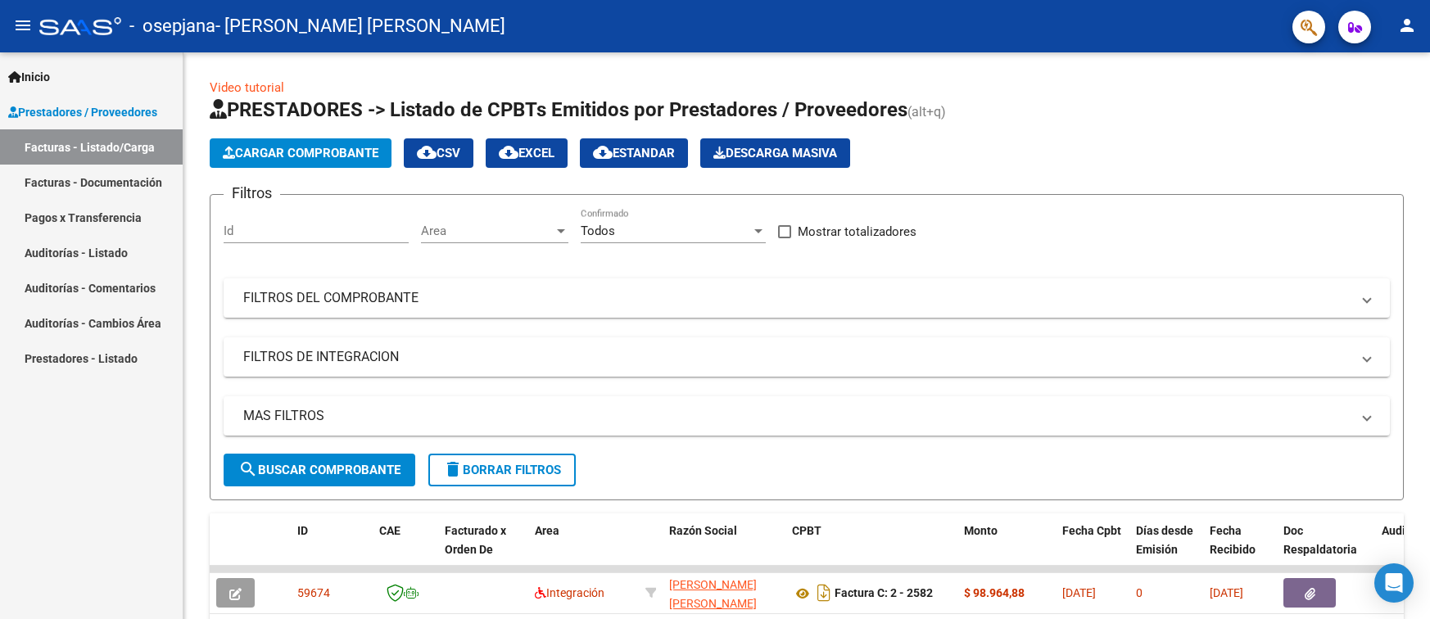
click at [1409, 25] on mat-icon "person" at bounding box center [1407, 26] width 20 height 20
click at [1409, 25] on div at bounding box center [715, 309] width 1430 height 619
click at [1405, 27] on mat-icon "person" at bounding box center [1407, 26] width 20 height 20
click at [1365, 103] on button "exit_to_app Salir" at bounding box center [1374, 107] width 100 height 39
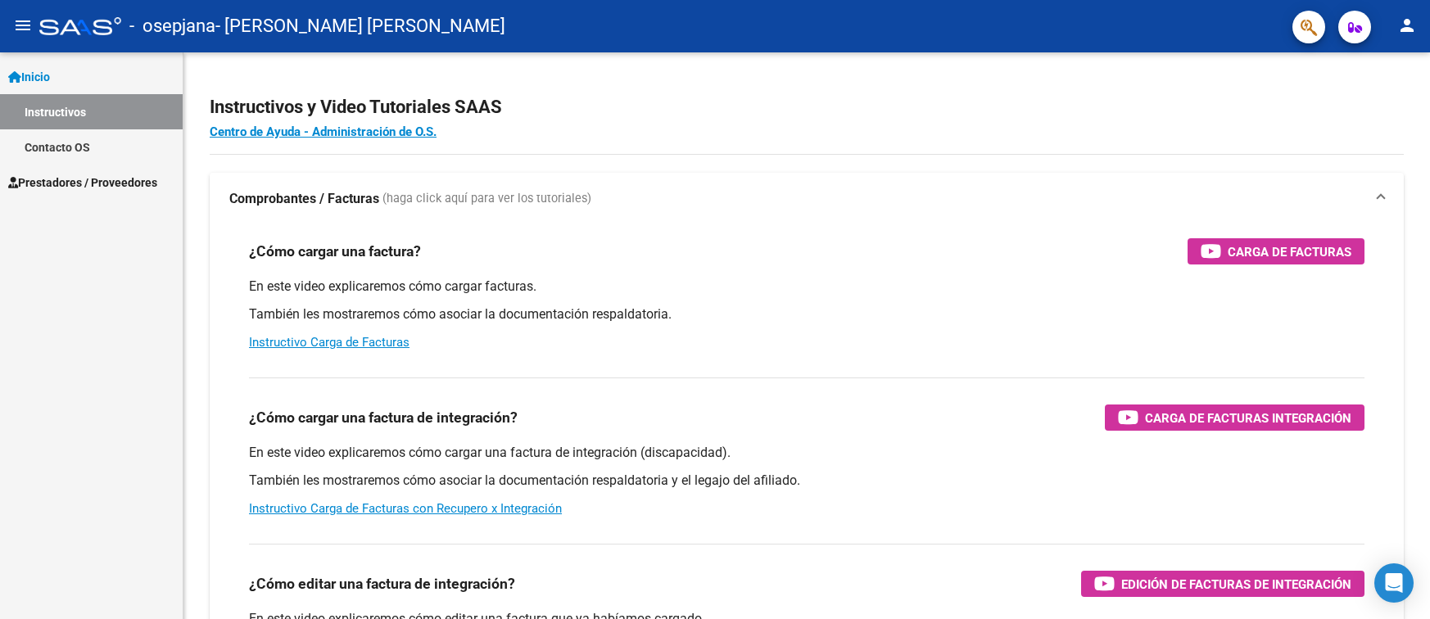
click at [98, 188] on span "Prestadores / Proveedores" at bounding box center [82, 183] width 149 height 18
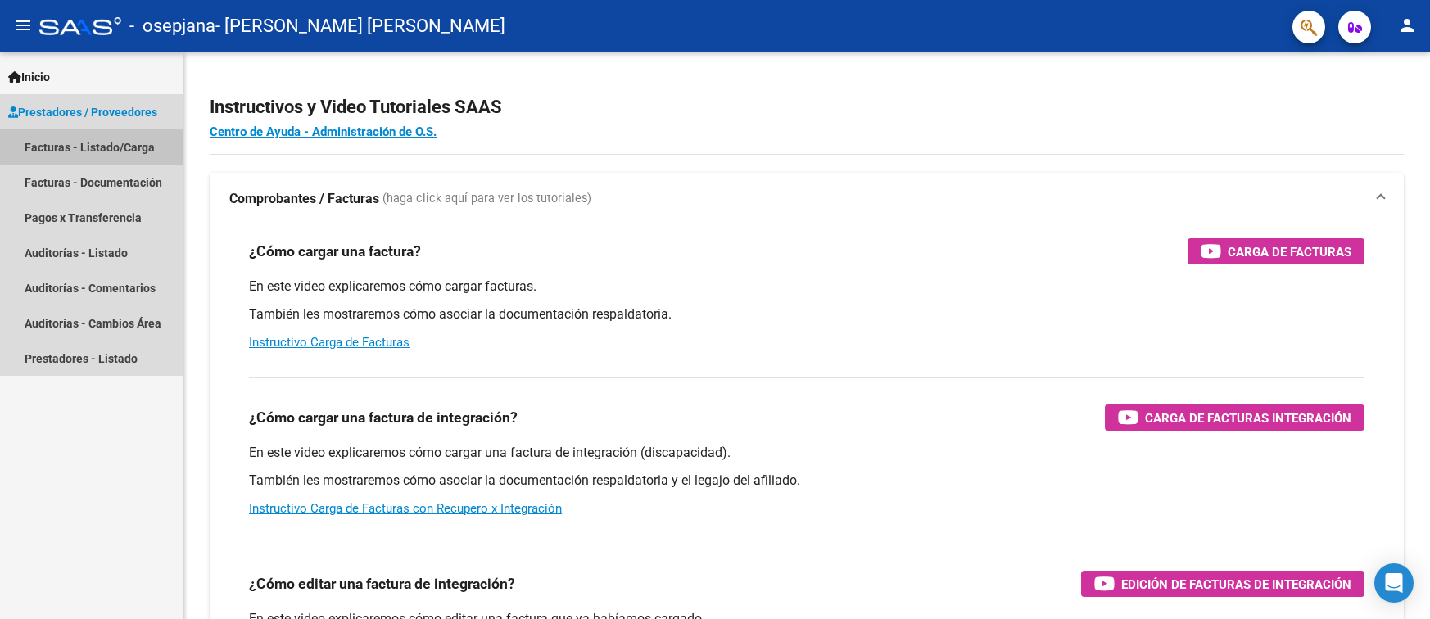
click at [120, 143] on link "Facturas - Listado/Carga" at bounding box center [91, 146] width 183 height 35
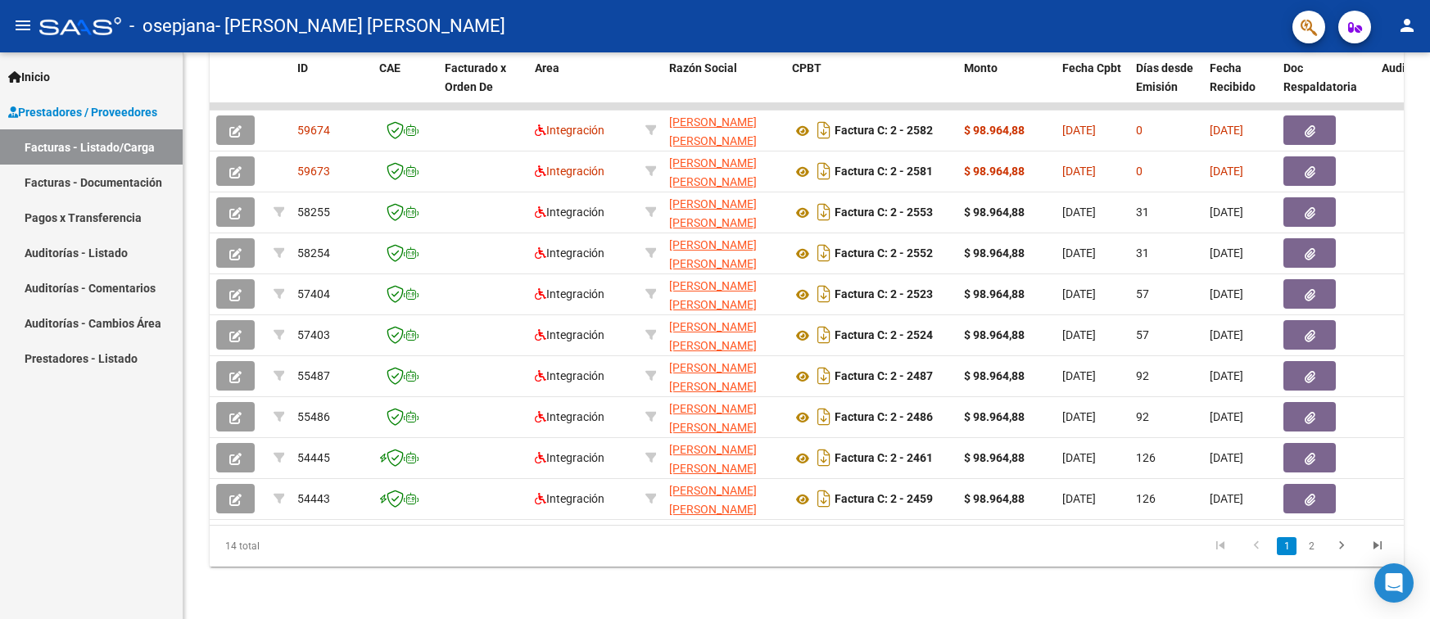
click at [1404, 29] on mat-icon "person" at bounding box center [1407, 26] width 20 height 20
click at [1369, 115] on button "exit_to_app Salir" at bounding box center [1374, 107] width 100 height 39
